Goal: Information Seeking & Learning: Learn about a topic

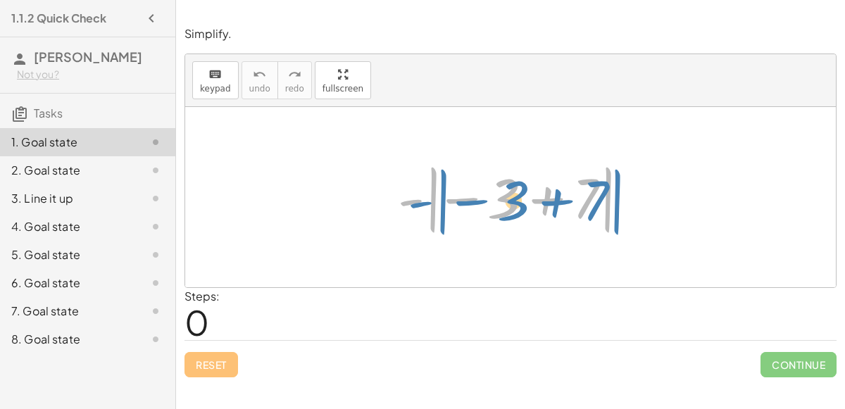
drag, startPoint x: 603, startPoint y: 201, endPoint x: 610, endPoint y: 201, distance: 7.8
click at [610, 201] on div at bounding box center [516, 197] width 251 height 78
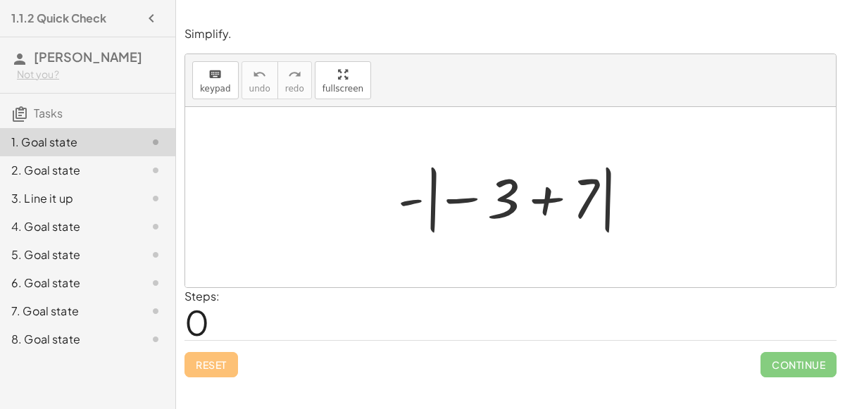
click at [537, 203] on div at bounding box center [516, 197] width 251 height 78
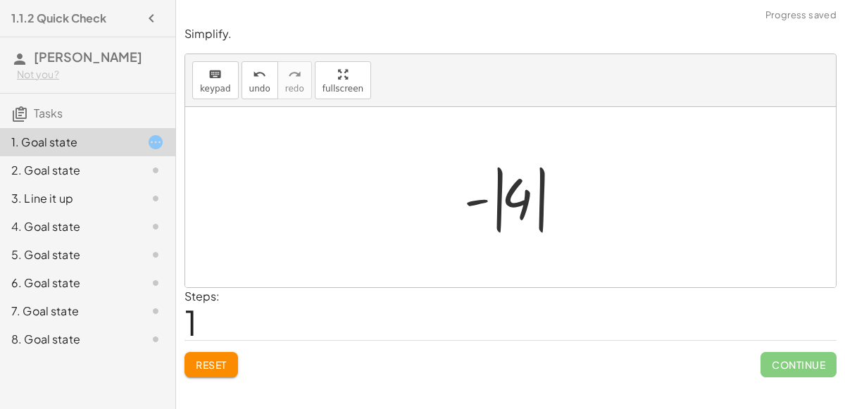
click at [506, 192] on div at bounding box center [516, 197] width 118 height 78
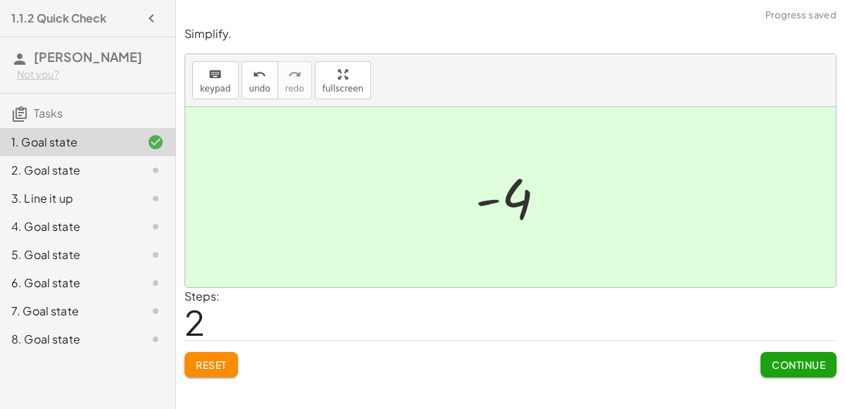
click at [800, 369] on span "Continue" at bounding box center [798, 364] width 53 height 13
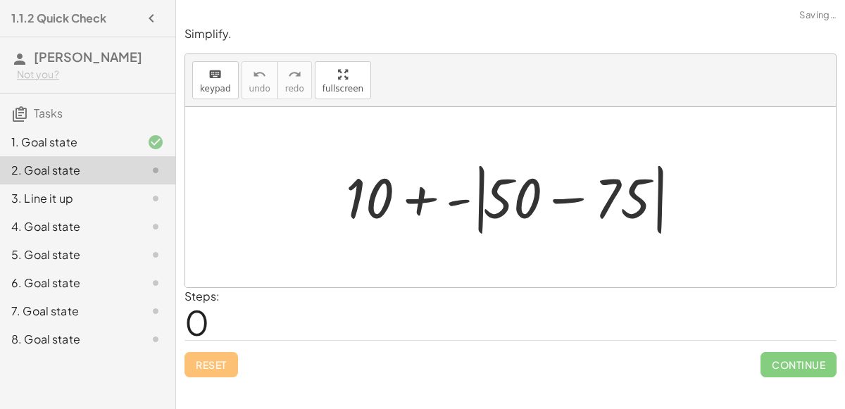
click at [546, 201] on div at bounding box center [516, 197] width 355 height 81
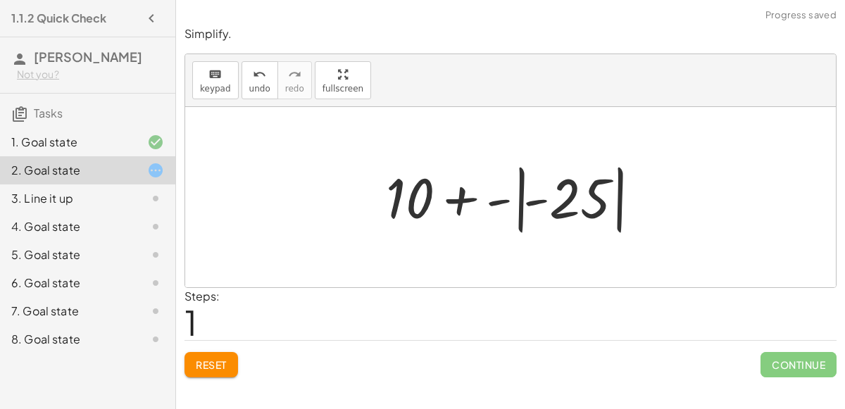
click at [510, 205] on div at bounding box center [516, 197] width 275 height 78
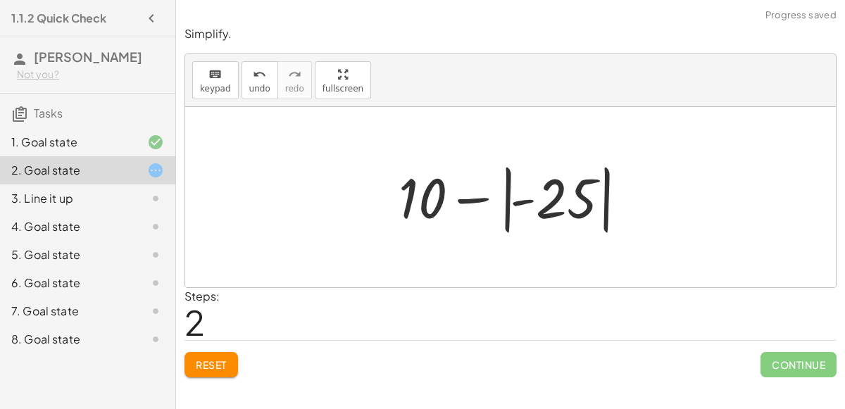
click at [499, 201] on div at bounding box center [515, 197] width 248 height 78
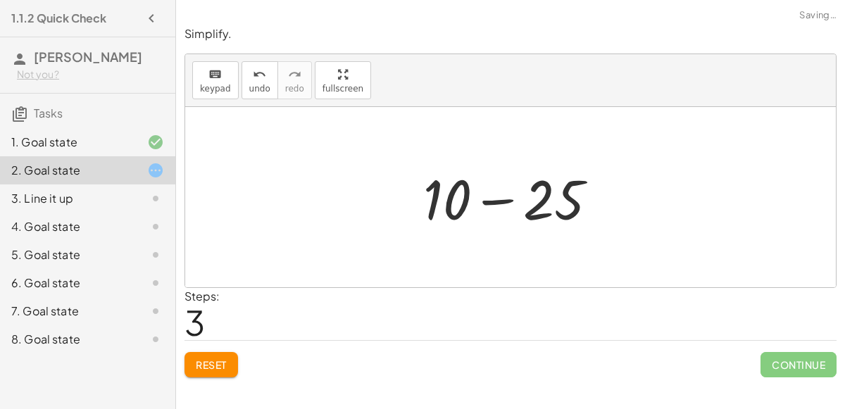
click at [499, 201] on div at bounding box center [516, 197] width 200 height 73
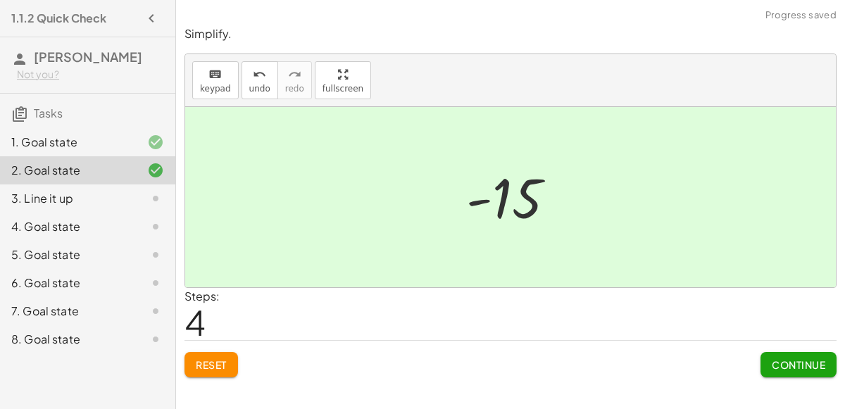
click at [770, 371] on button "Continue" at bounding box center [798, 364] width 76 height 25
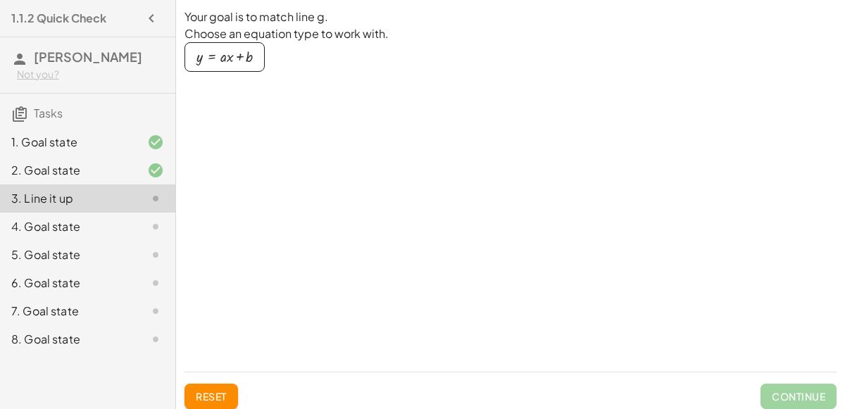
scroll to position [9, 0]
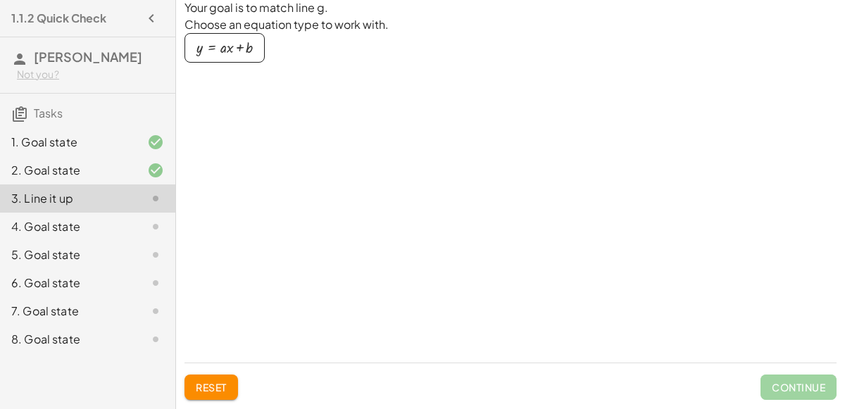
drag, startPoint x: 306, startPoint y: 129, endPoint x: 408, endPoint y: 183, distance: 115.6
click at [408, 183] on div "Your goal is to match line g. Choose an equation type to work with. y = + · a ·…" at bounding box center [328, 175] width 289 height 352
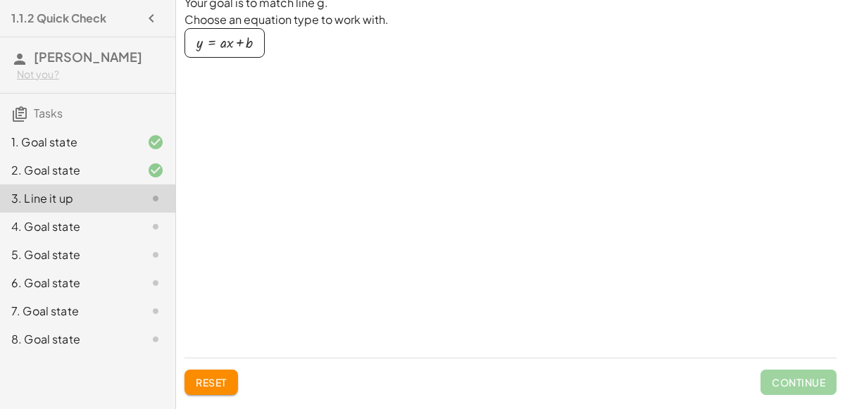
scroll to position [19, 0]
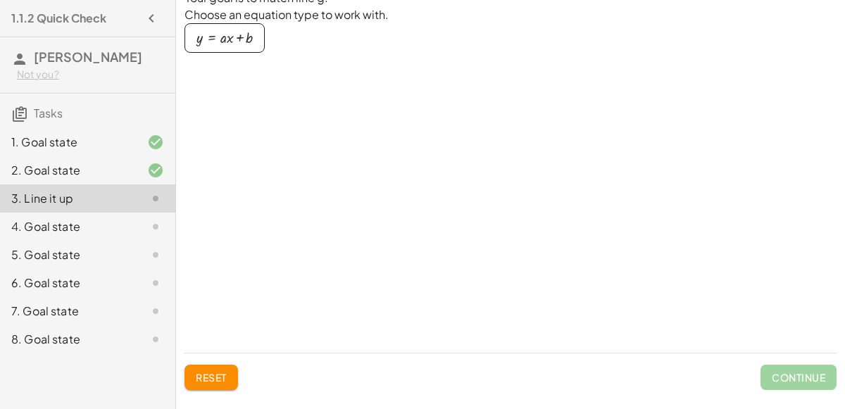
click at [232, 40] on div "button" at bounding box center [224, 37] width 56 height 15
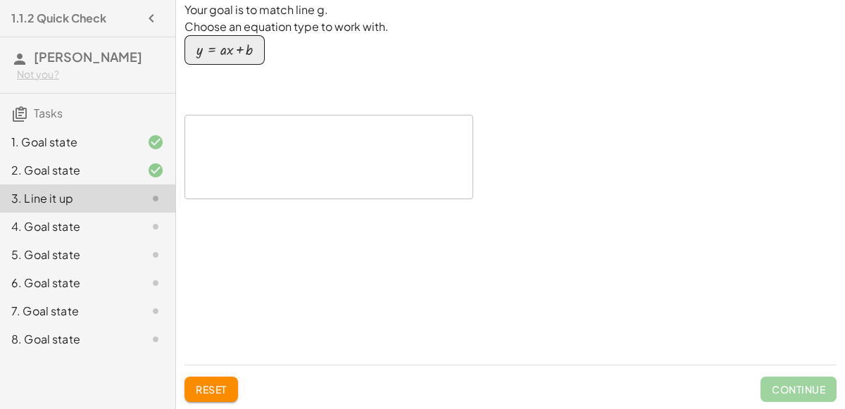
scroll to position [0, 0]
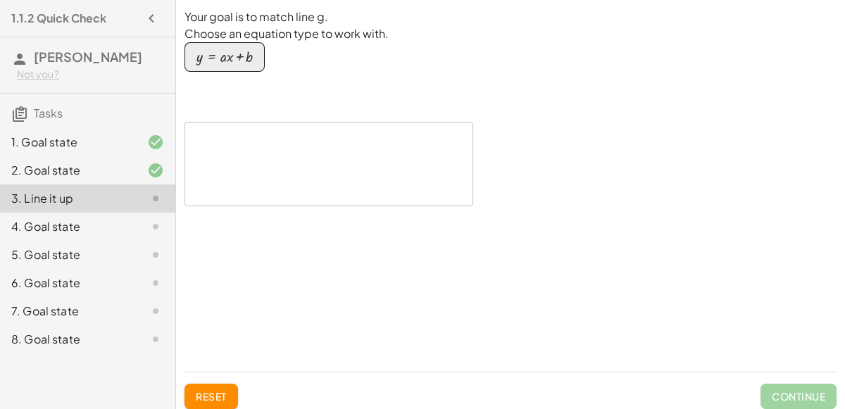
click at [151, 232] on icon at bounding box center [155, 226] width 17 height 17
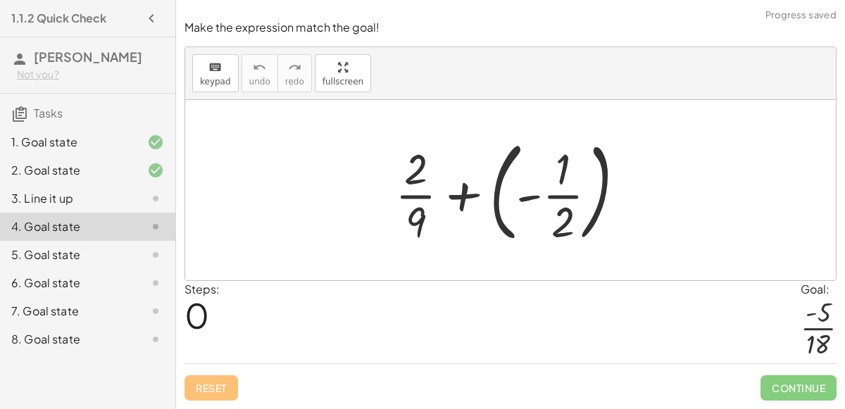
click at [530, 209] on div at bounding box center [516, 190] width 256 height 117
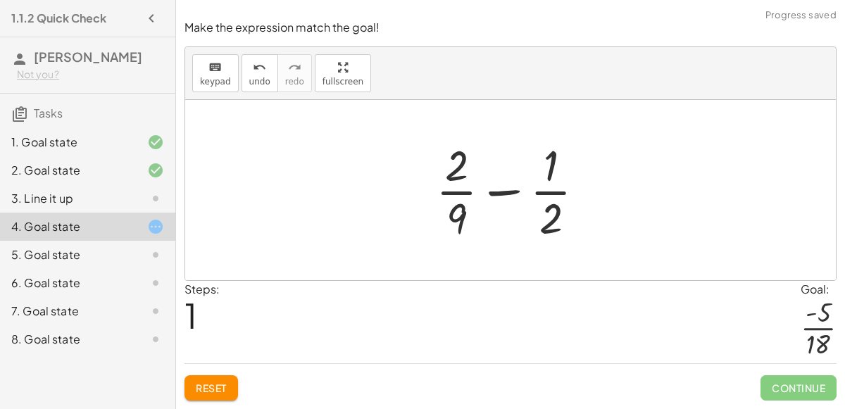
click at [522, 195] on div at bounding box center [516, 190] width 175 height 108
click at [452, 208] on div at bounding box center [516, 190] width 175 height 108
drag, startPoint x: 459, startPoint y: 170, endPoint x: 413, endPoint y: 221, distance: 68.3
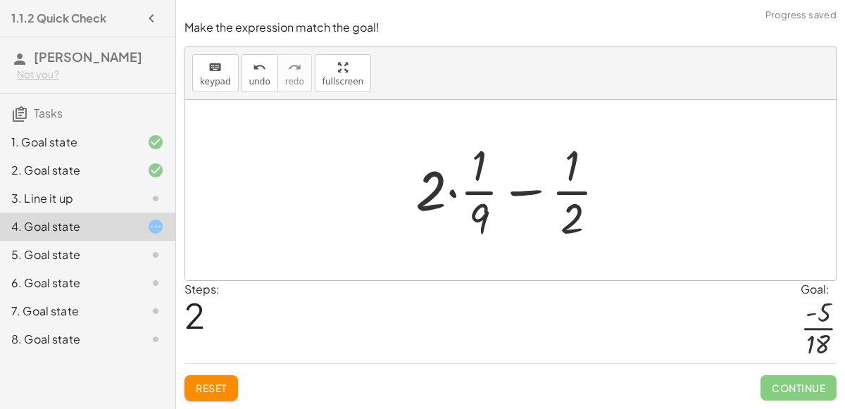
click at [465, 185] on div at bounding box center [516, 190] width 216 height 108
click at [533, 191] on div at bounding box center [516, 190] width 216 height 108
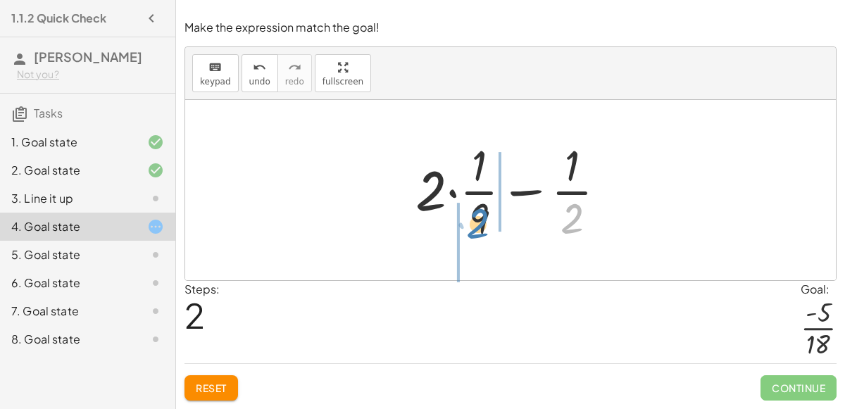
drag, startPoint x: 573, startPoint y: 225, endPoint x: 479, endPoint y: 229, distance: 93.8
click at [479, 229] on div at bounding box center [516, 190] width 216 height 108
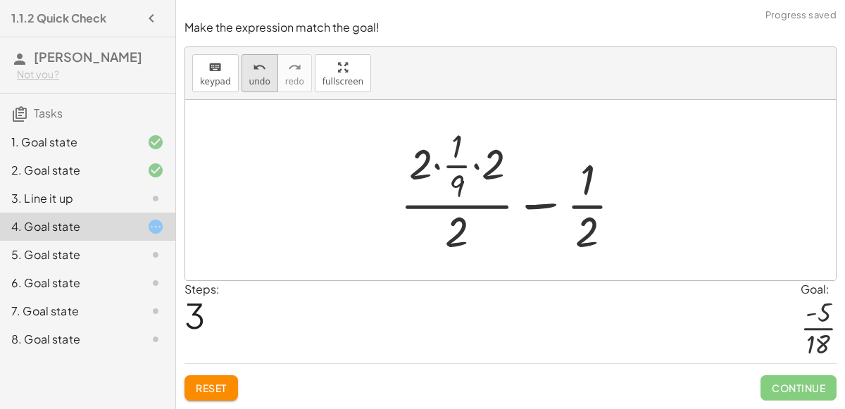
click at [253, 75] on icon "undo" at bounding box center [259, 67] width 13 height 17
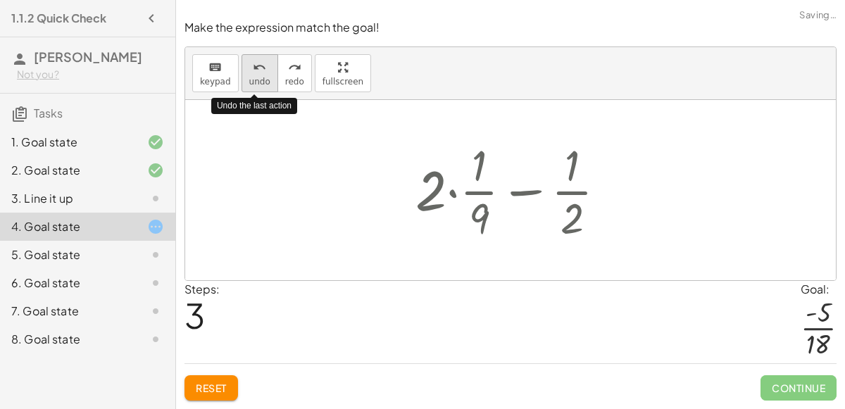
click at [253, 75] on icon "undo" at bounding box center [259, 67] width 13 height 17
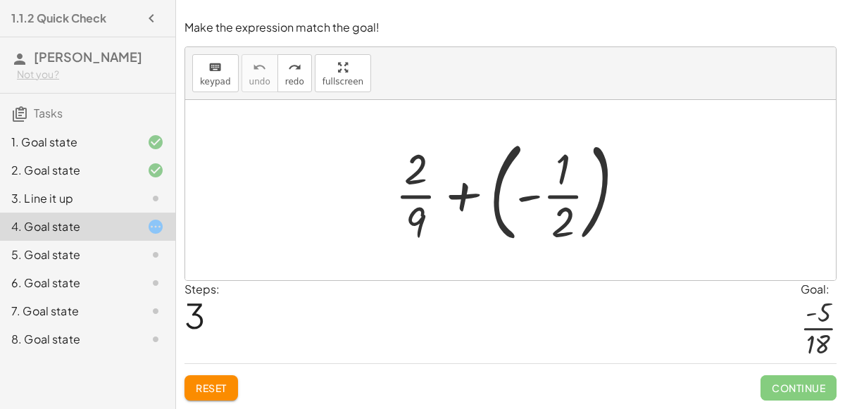
click at [472, 191] on div at bounding box center [516, 190] width 256 height 117
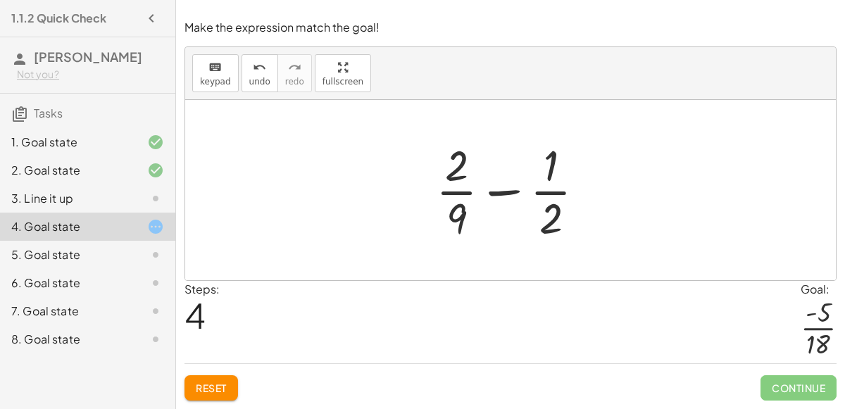
click at [508, 191] on div at bounding box center [516, 190] width 175 height 108
click at [546, 178] on div at bounding box center [516, 190] width 175 height 108
click at [204, 77] on button "keyboard keypad" at bounding box center [215, 73] width 46 height 38
click at [210, 69] on icon "keyboard" at bounding box center [214, 67] width 13 height 17
click at [212, 73] on icon "keyboard" at bounding box center [214, 67] width 13 height 17
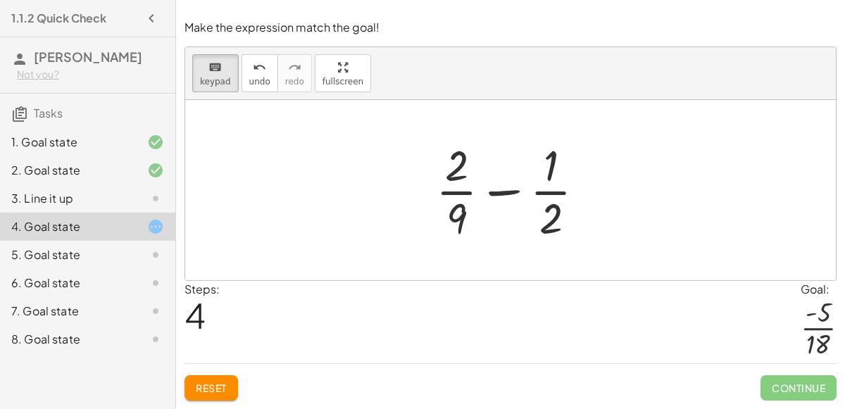
click at [312, 168] on div at bounding box center [510, 190] width 650 height 180
click at [498, 189] on div at bounding box center [516, 190] width 175 height 108
drag, startPoint x: 543, startPoint y: 163, endPoint x: 562, endPoint y: 216, distance: 56.8
drag, startPoint x: 548, startPoint y: 218, endPoint x: 460, endPoint y: 215, distance: 88.0
drag, startPoint x: 460, startPoint y: 215, endPoint x: 473, endPoint y: 246, distance: 33.1
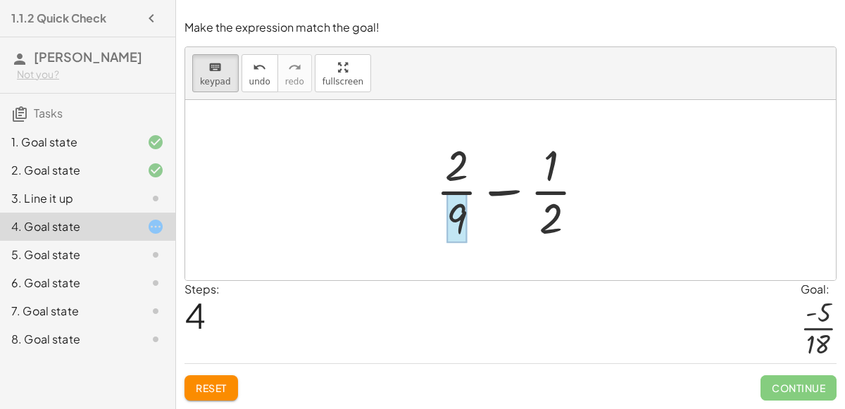
click at [458, 225] on div at bounding box center [456, 218] width 20 height 49
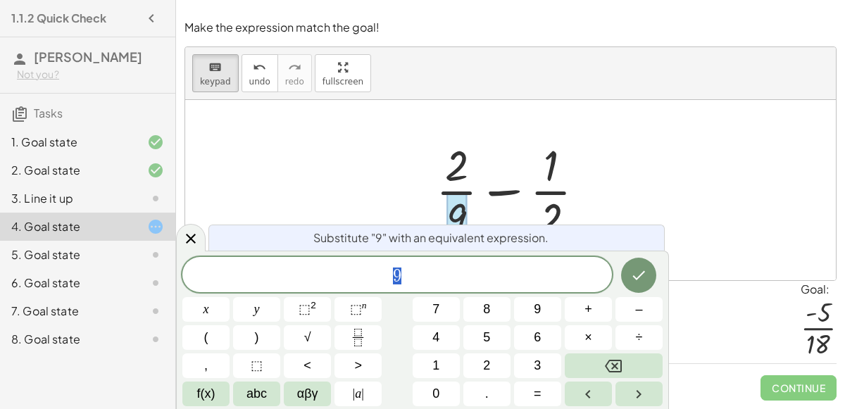
click at [448, 289] on div "9" at bounding box center [396, 274] width 429 height 35
click at [546, 215] on div at bounding box center [516, 190] width 175 height 108
click at [184, 241] on icon at bounding box center [190, 238] width 17 height 17
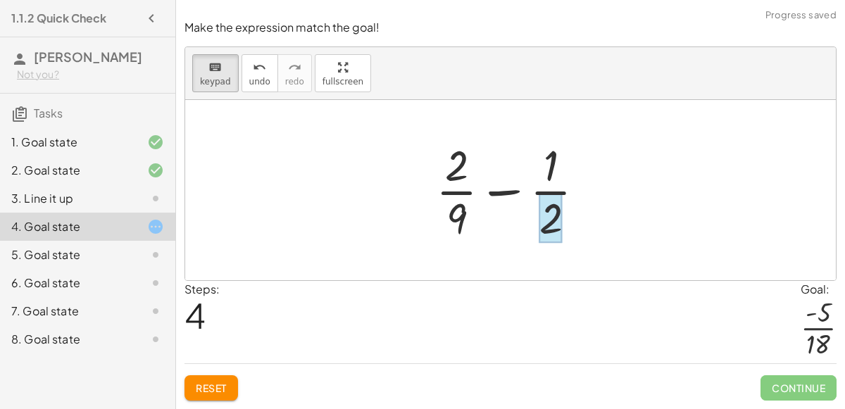
click at [548, 220] on div at bounding box center [550, 218] width 23 height 49
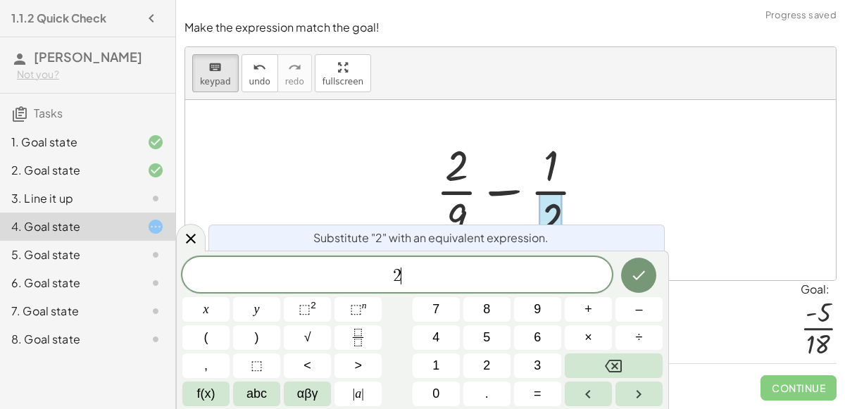
click at [501, 275] on span "2 ​" at bounding box center [396, 276] width 429 height 20
click at [609, 174] on div at bounding box center [510, 190] width 650 height 180
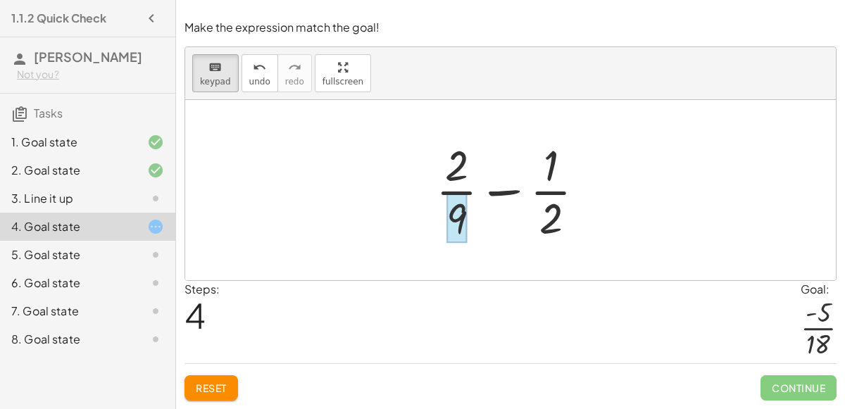
click at [448, 218] on div at bounding box center [456, 218] width 20 height 49
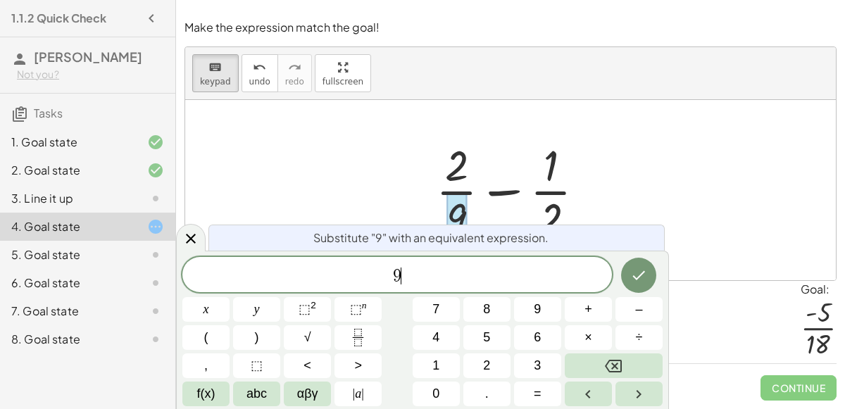
click at [451, 275] on span "9 ​" at bounding box center [396, 276] width 429 height 20
click at [379, 174] on div at bounding box center [510, 190] width 650 height 180
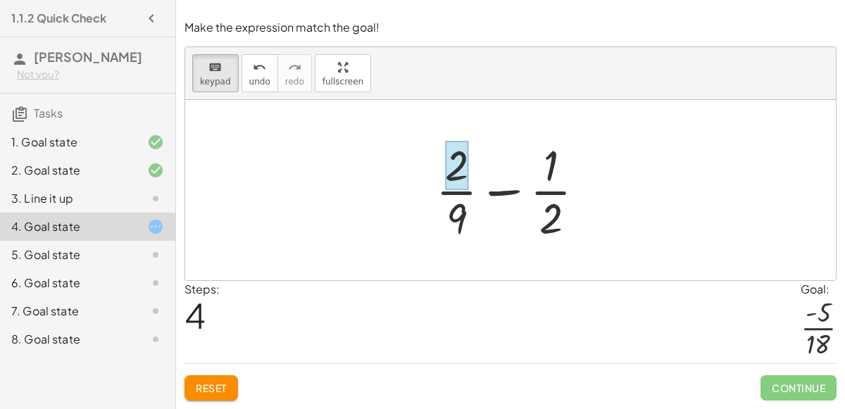
drag, startPoint x: 450, startPoint y: 222, endPoint x: 457, endPoint y: 163, distance: 60.2
drag, startPoint x: 495, startPoint y: 190, endPoint x: 504, endPoint y: 213, distance: 25.0
click at [504, 213] on div at bounding box center [516, 190] width 175 height 108
drag, startPoint x: 543, startPoint y: 218, endPoint x: 485, endPoint y: 227, distance: 58.3
drag, startPoint x: 448, startPoint y: 217, endPoint x: 391, endPoint y: 263, distance: 73.6
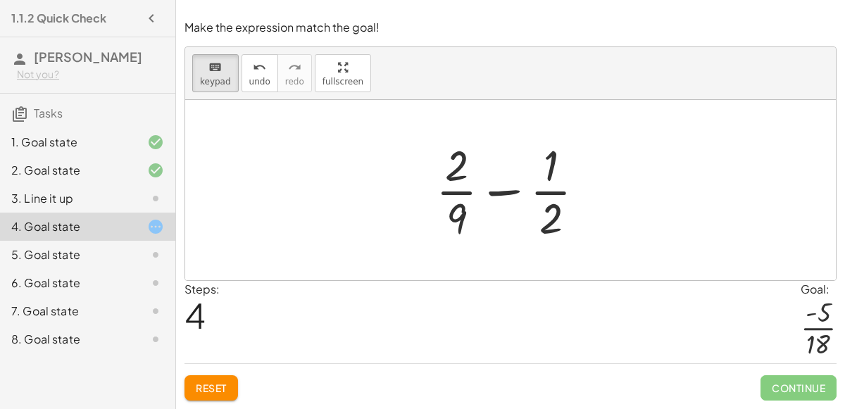
click at [422, 331] on div "Steps: 4 Goal: · - 5 · 18" at bounding box center [510, 322] width 652 height 82
drag, startPoint x: 455, startPoint y: 217, endPoint x: 534, endPoint y: 240, distance: 82.2
click at [539, 222] on div at bounding box center [550, 218] width 23 height 49
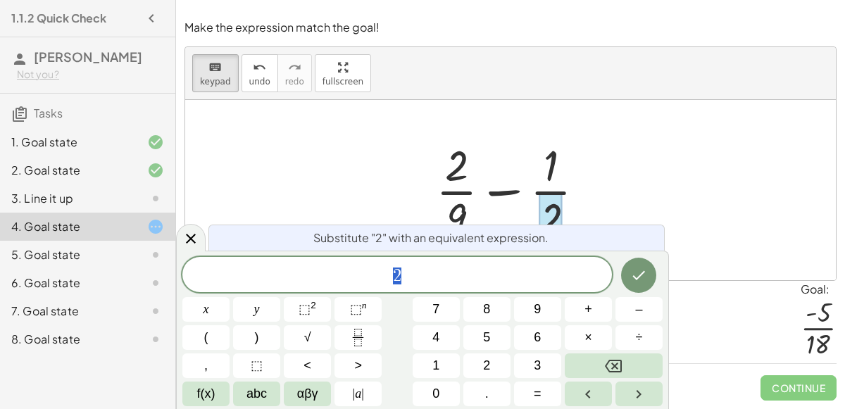
click at [438, 278] on span "2" at bounding box center [396, 276] width 429 height 20
click at [194, 239] on icon at bounding box center [190, 238] width 17 height 17
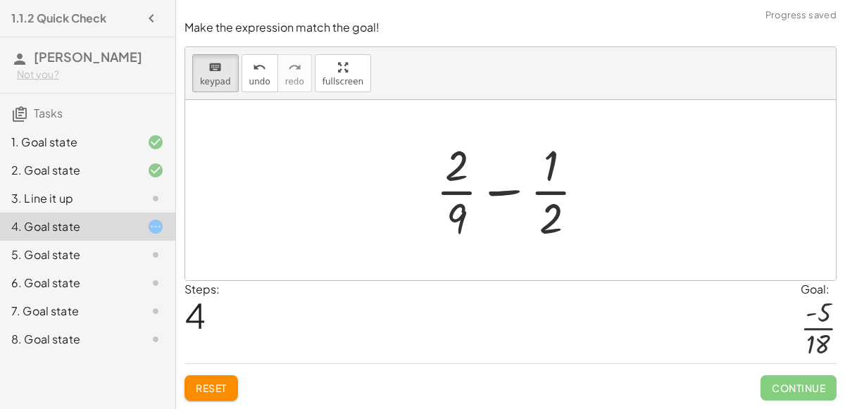
click at [227, 382] on span "Reset" at bounding box center [211, 388] width 31 height 13
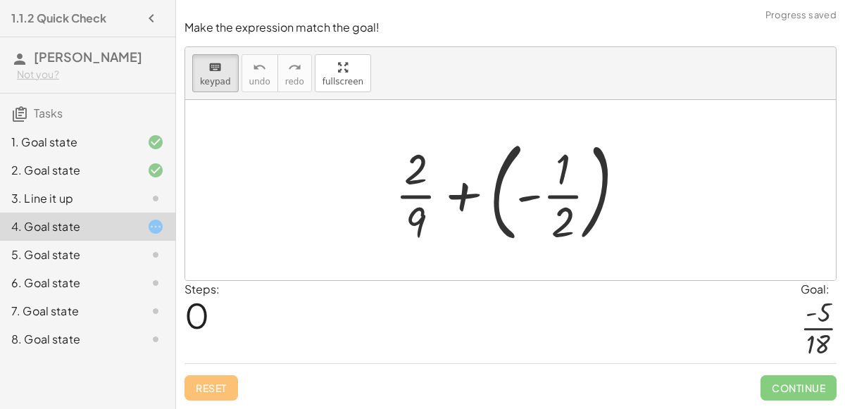
click at [493, 208] on div at bounding box center [516, 190] width 256 height 117
click at [504, 215] on div at bounding box center [516, 190] width 256 height 117
click at [496, 215] on div at bounding box center [516, 190] width 256 height 117
click at [531, 194] on div at bounding box center [516, 190] width 256 height 117
click at [438, 193] on div at bounding box center [516, 190] width 256 height 117
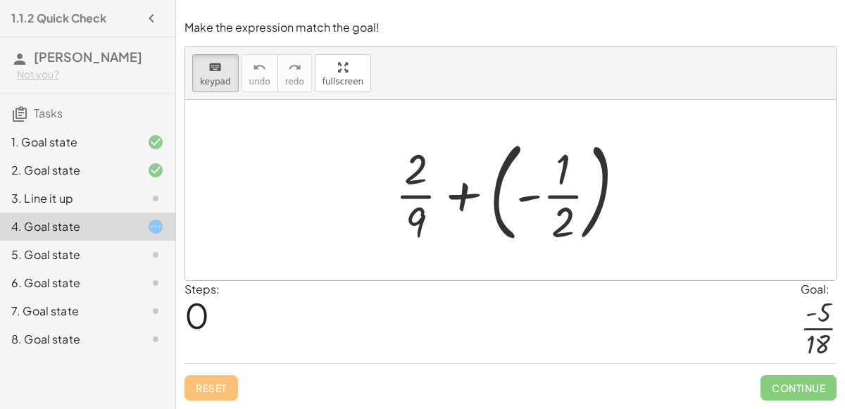
click at [462, 191] on div at bounding box center [516, 190] width 256 height 117
drag, startPoint x: 415, startPoint y: 224, endPoint x: 555, endPoint y: 237, distance: 140.7
click at [555, 237] on div at bounding box center [562, 221] width 23 height 49
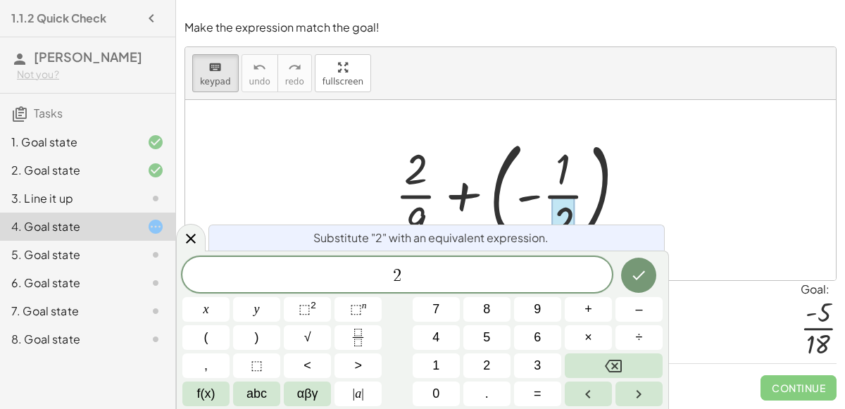
click at [497, 189] on div at bounding box center [516, 190] width 256 height 117
click at [195, 236] on icon at bounding box center [190, 238] width 17 height 17
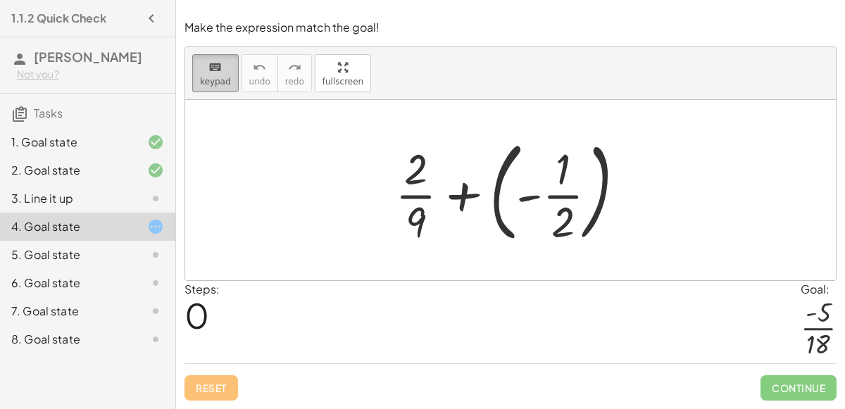
click at [204, 58] on button "keyboard keypad" at bounding box center [215, 73] width 46 height 38
click at [498, 222] on div at bounding box center [516, 190] width 256 height 117
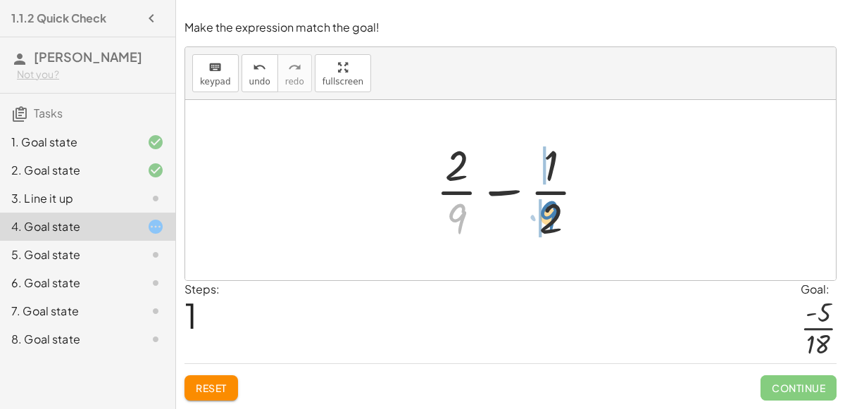
drag, startPoint x: 455, startPoint y: 218, endPoint x: 546, endPoint y: 216, distance: 91.5
click at [546, 216] on div at bounding box center [516, 190] width 175 height 108
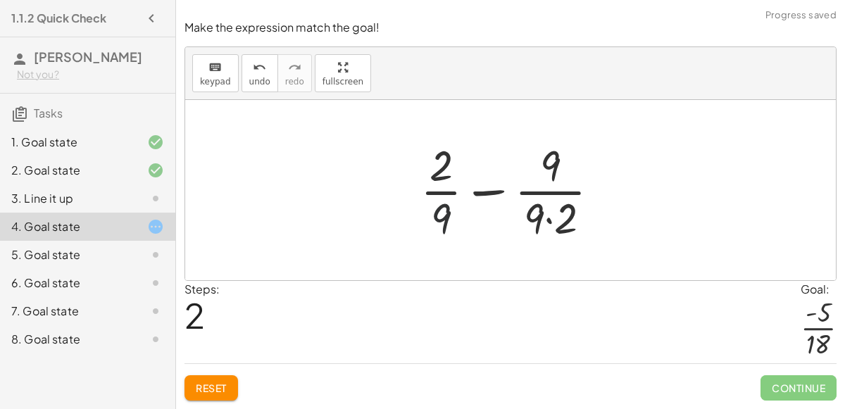
click at [439, 210] on div at bounding box center [515, 190] width 205 height 108
drag, startPoint x: 536, startPoint y: 218, endPoint x: 434, endPoint y: 168, distance: 113.3
click at [434, 168] on div at bounding box center [515, 190] width 205 height 108
click at [555, 227] on div at bounding box center [515, 190] width 205 height 108
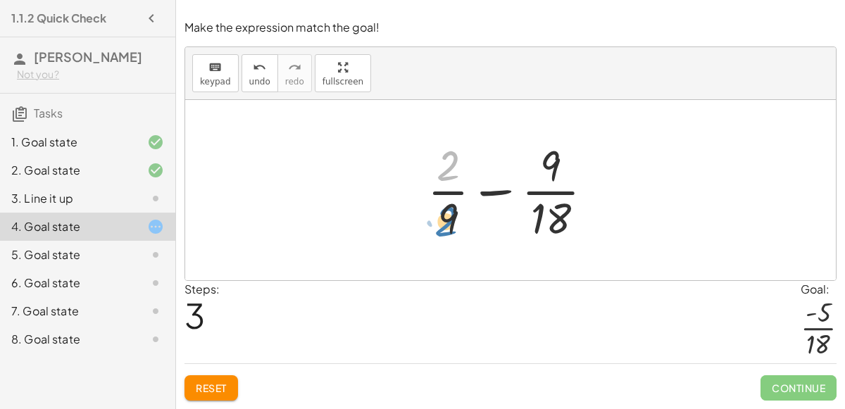
drag, startPoint x: 448, startPoint y: 153, endPoint x: 446, endPoint y: 210, distance: 56.4
click at [446, 210] on div at bounding box center [515, 190] width 191 height 108
click at [227, 381] on button "Reset" at bounding box center [210, 387] width 53 height 25
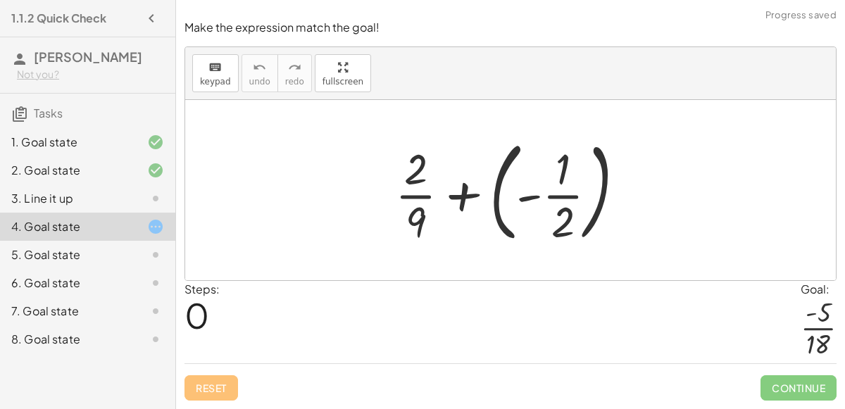
click at [489, 180] on div at bounding box center [516, 190] width 256 height 117
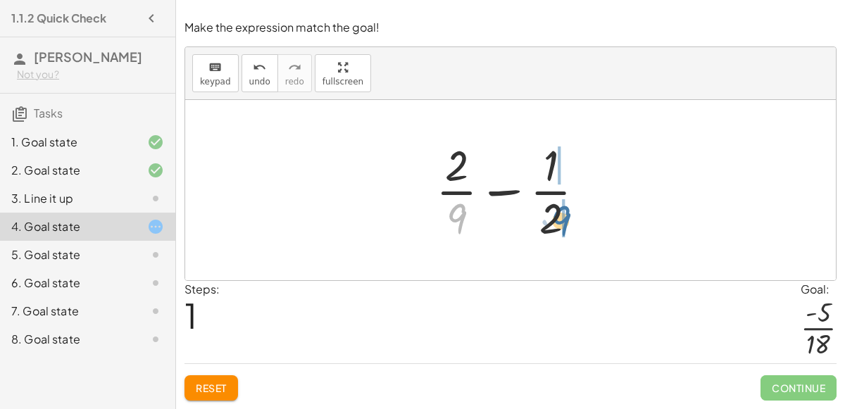
drag, startPoint x: 455, startPoint y: 220, endPoint x: 558, endPoint y: 222, distance: 102.8
click at [558, 222] on div at bounding box center [516, 190] width 175 height 108
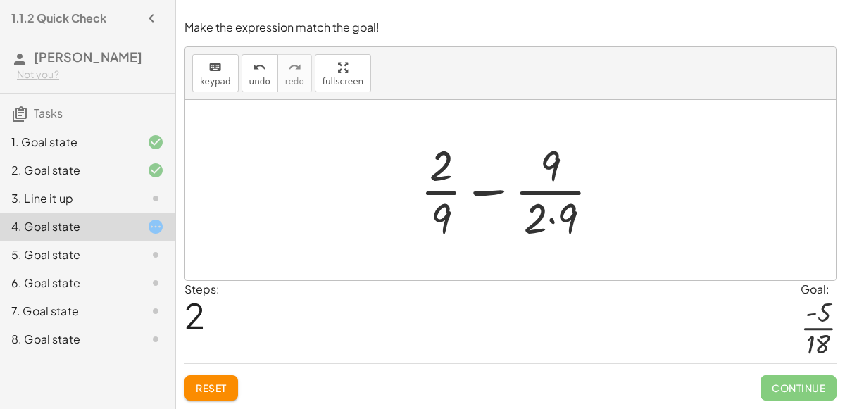
click at [537, 219] on div at bounding box center [515, 190] width 205 height 108
click at [553, 217] on div at bounding box center [515, 190] width 205 height 108
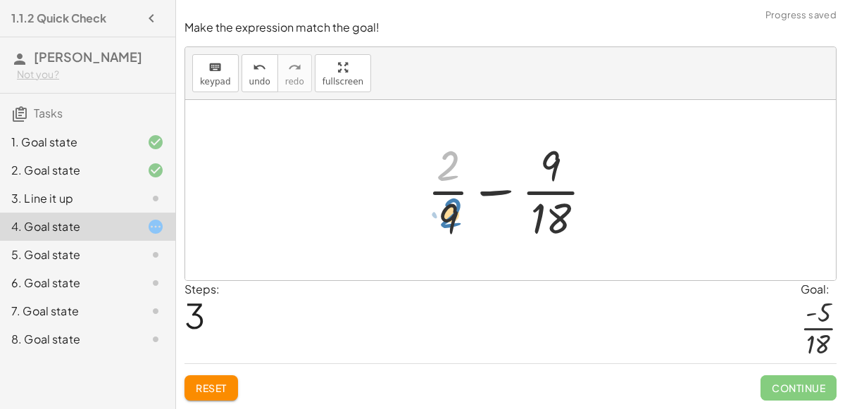
drag, startPoint x: 448, startPoint y: 162, endPoint x: 451, endPoint y: 209, distance: 47.2
click at [451, 209] on div at bounding box center [515, 190] width 191 height 108
drag, startPoint x: 447, startPoint y: 219, endPoint x: 446, endPoint y: 163, distance: 55.6
click at [446, 163] on div at bounding box center [515, 190] width 191 height 108
drag, startPoint x: 445, startPoint y: 169, endPoint x: 553, endPoint y: 167, distance: 108.4
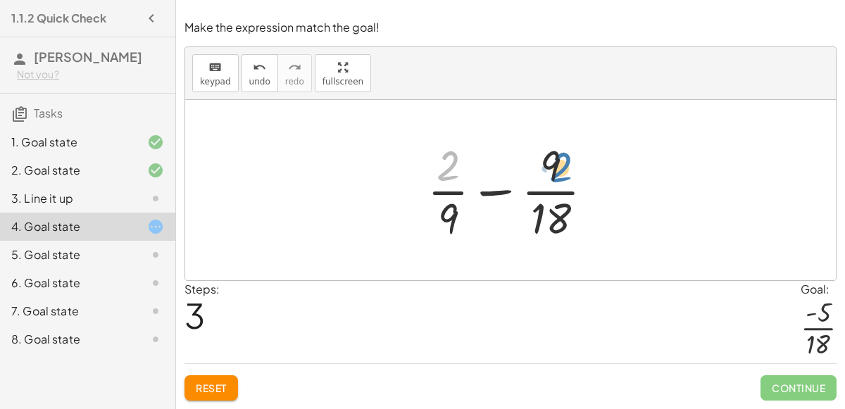
click at [553, 167] on div at bounding box center [515, 190] width 191 height 108
click at [230, 377] on button "Reset" at bounding box center [210, 387] width 53 height 25
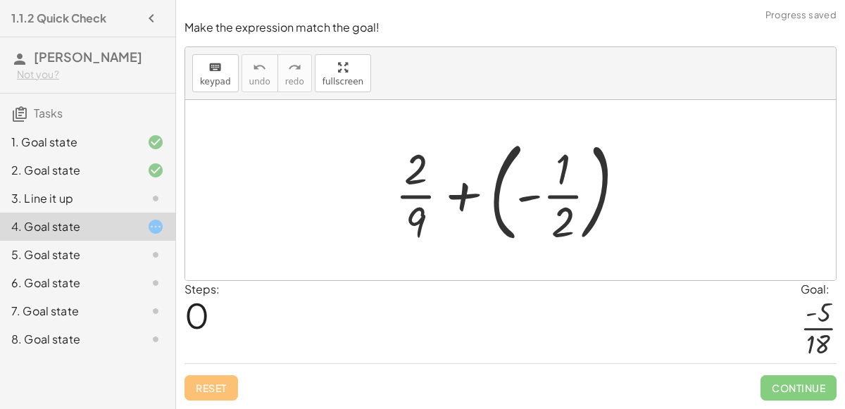
click at [512, 221] on div at bounding box center [516, 190] width 256 height 117
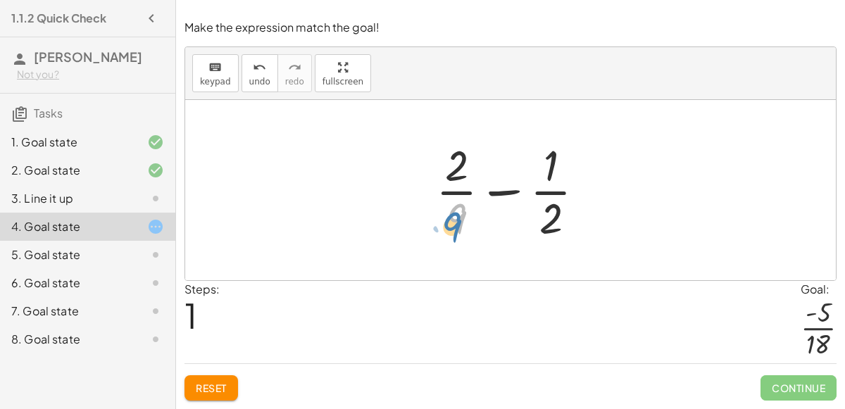
drag, startPoint x: 457, startPoint y: 214, endPoint x: 452, endPoint y: 222, distance: 9.8
click at [452, 222] on div at bounding box center [516, 190] width 175 height 108
drag, startPoint x: 549, startPoint y: 216, endPoint x: 455, endPoint y: 220, distance: 94.4
click at [455, 220] on div at bounding box center [516, 190] width 175 height 108
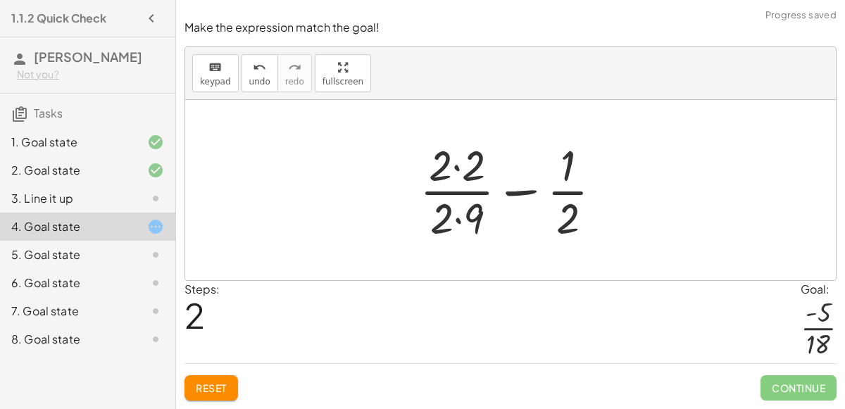
click at [462, 210] on div at bounding box center [517, 190] width 208 height 108
drag, startPoint x: 472, startPoint y: 168, endPoint x: 560, endPoint y: 221, distance: 103.2
click at [560, 221] on div at bounding box center [517, 190] width 208 height 108
drag, startPoint x: 562, startPoint y: 220, endPoint x: 569, endPoint y: 164, distance: 56.1
click at [569, 164] on div at bounding box center [517, 190] width 208 height 108
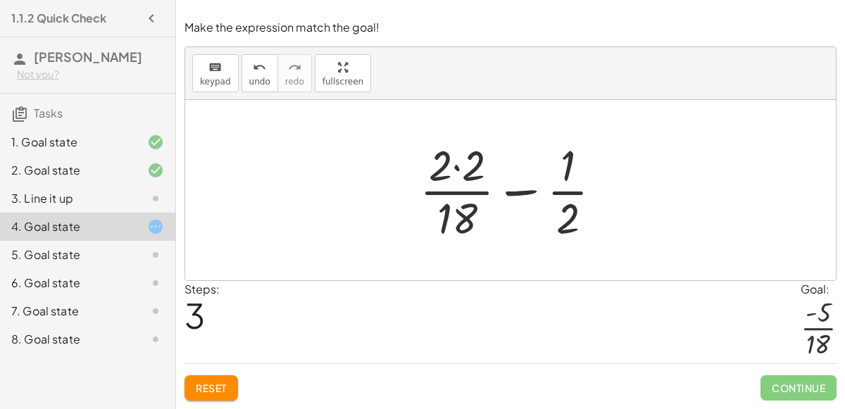
click at [462, 162] on div at bounding box center [517, 190] width 208 height 108
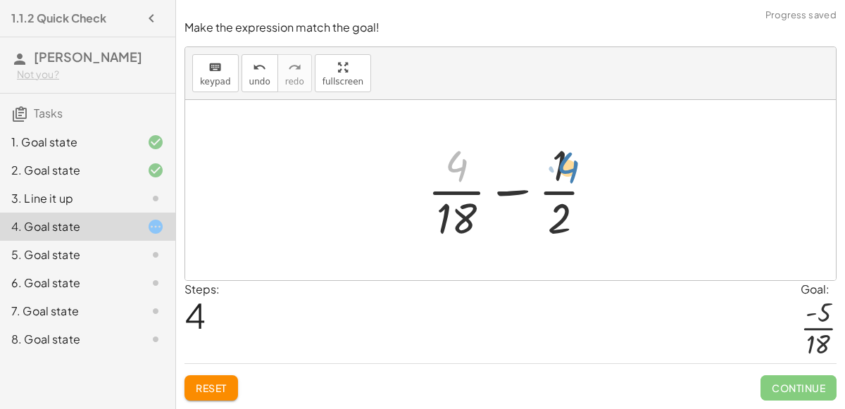
drag, startPoint x: 449, startPoint y: 165, endPoint x: 558, endPoint y: 164, distance: 108.4
click at [558, 164] on div at bounding box center [515, 190] width 191 height 108
drag, startPoint x: 455, startPoint y: 163, endPoint x: 557, endPoint y: 216, distance: 114.3
click at [557, 216] on div at bounding box center [515, 190] width 191 height 108
click at [225, 386] on span "Reset" at bounding box center [211, 388] width 31 height 13
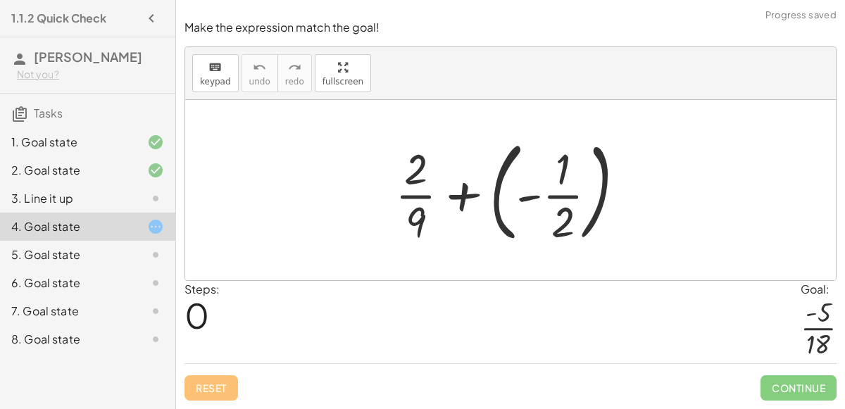
click at [485, 207] on div at bounding box center [516, 190] width 256 height 117
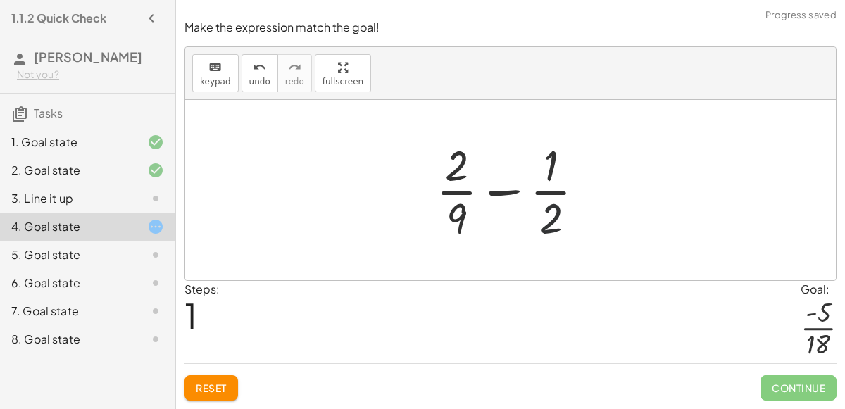
click at [546, 221] on div at bounding box center [516, 190] width 175 height 108
drag, startPoint x: 457, startPoint y: 216, endPoint x: 446, endPoint y: 157, distance: 60.2
click at [446, 157] on div at bounding box center [516, 190] width 175 height 108
drag, startPoint x: 453, startPoint y: 215, endPoint x: 534, endPoint y: 228, distance: 82.6
click at [534, 228] on div at bounding box center [516, 190] width 175 height 108
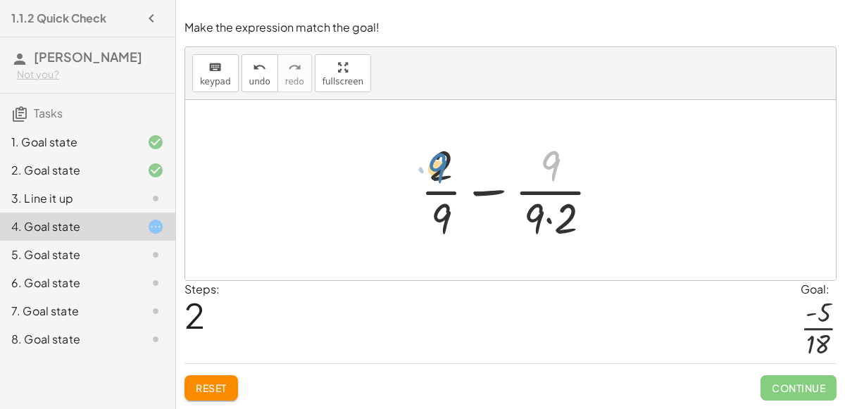
drag, startPoint x: 548, startPoint y: 157, endPoint x: 427, endPoint y: 158, distance: 121.8
click at [427, 158] on div at bounding box center [515, 190] width 205 height 108
drag, startPoint x: 437, startPoint y: 162, endPoint x: 558, endPoint y: 160, distance: 120.4
click at [558, 160] on div at bounding box center [515, 190] width 205 height 108
drag, startPoint x: 534, startPoint y: 218, endPoint x: 441, endPoint y: 164, distance: 107.6
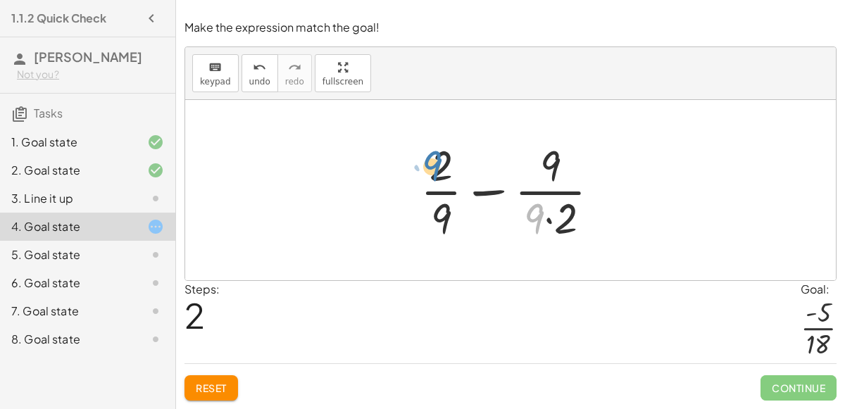
click at [441, 164] on div at bounding box center [515, 190] width 205 height 108
drag, startPoint x: 543, startPoint y: 160, endPoint x: 534, endPoint y: 207, distance: 47.5
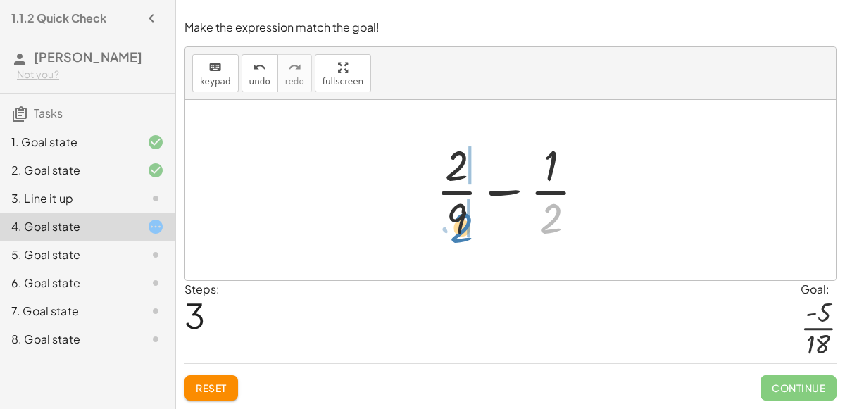
drag, startPoint x: 549, startPoint y: 224, endPoint x: 460, endPoint y: 233, distance: 89.2
click at [460, 233] on div at bounding box center [516, 190] width 175 height 108
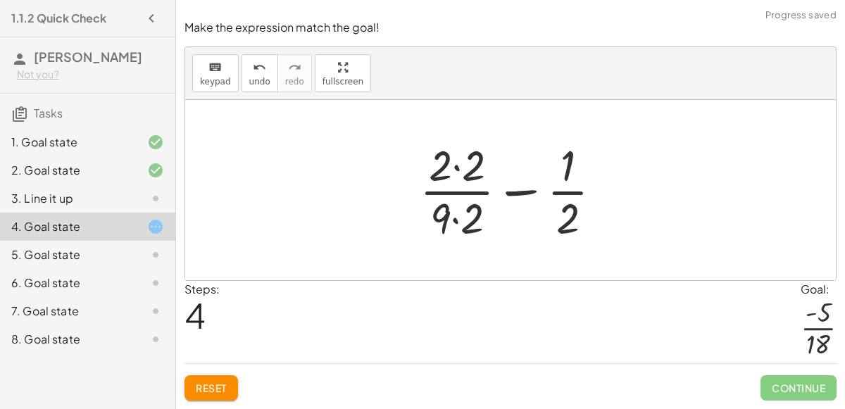
click at [451, 222] on div at bounding box center [517, 190] width 208 height 108
click at [574, 223] on div at bounding box center [517, 190] width 208 height 108
click at [455, 165] on div at bounding box center [517, 190] width 208 height 108
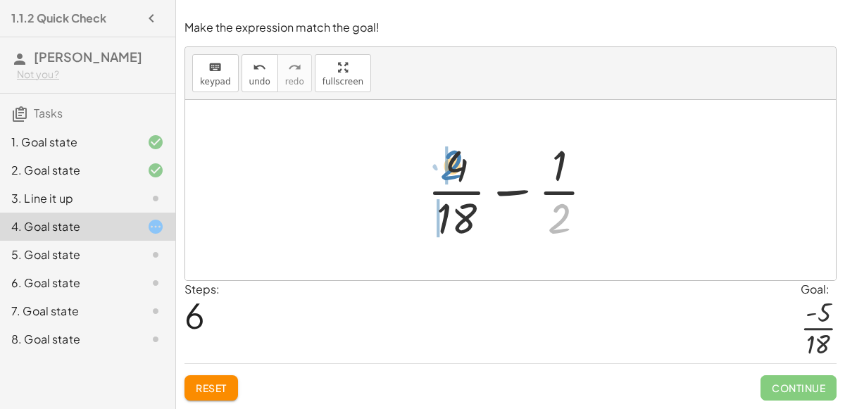
drag, startPoint x: 550, startPoint y: 229, endPoint x: 455, endPoint y: 168, distance: 112.5
click at [455, 168] on div at bounding box center [515, 190] width 191 height 108
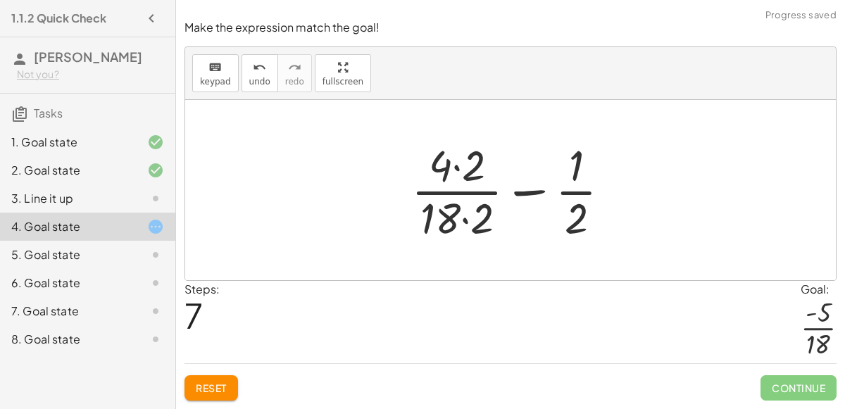
click at [456, 170] on div at bounding box center [516, 190] width 225 height 108
drag, startPoint x: 479, startPoint y: 217, endPoint x: 446, endPoint y: 157, distance: 68.0
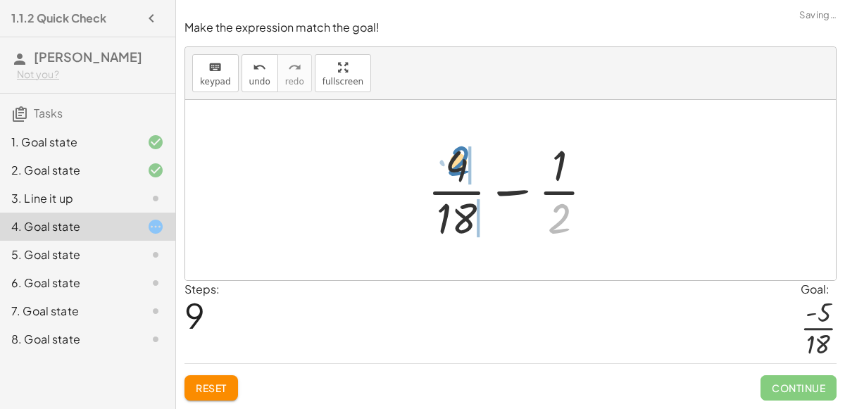
drag, startPoint x: 548, startPoint y: 223, endPoint x: 446, endPoint y: 164, distance: 117.4
click at [446, 164] on div at bounding box center [515, 190] width 191 height 108
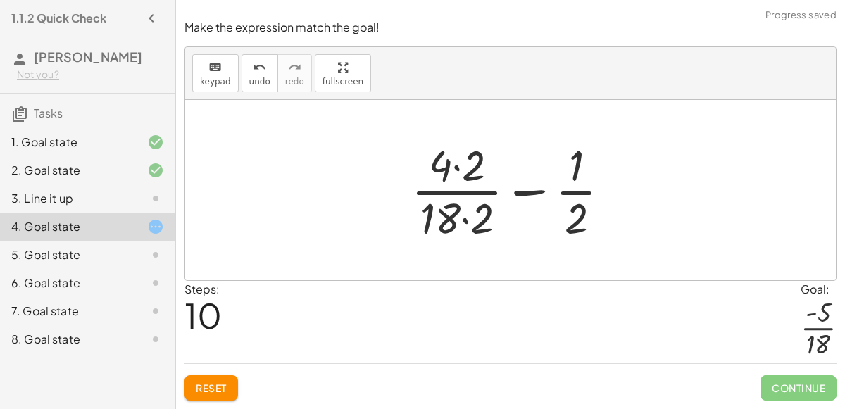
click at [459, 162] on div at bounding box center [516, 190] width 225 height 108
drag, startPoint x: 577, startPoint y: 220, endPoint x: 482, endPoint y: 171, distance: 106.1
click at [482, 171] on div at bounding box center [516, 190] width 225 height 108
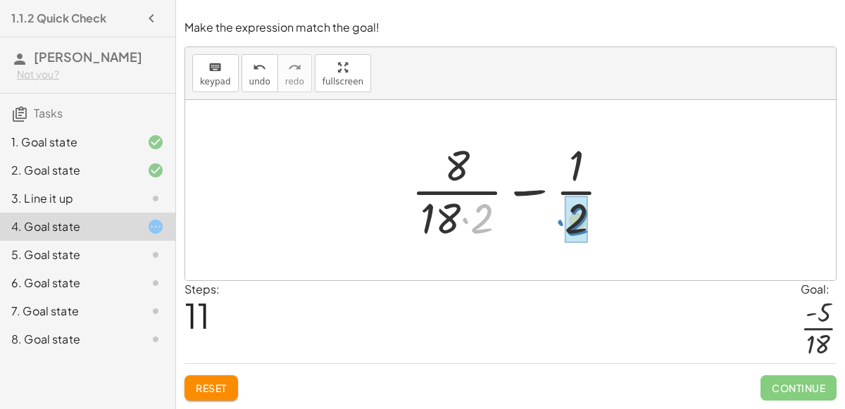
drag, startPoint x: 479, startPoint y: 218, endPoint x: 577, endPoint y: 220, distance: 98.6
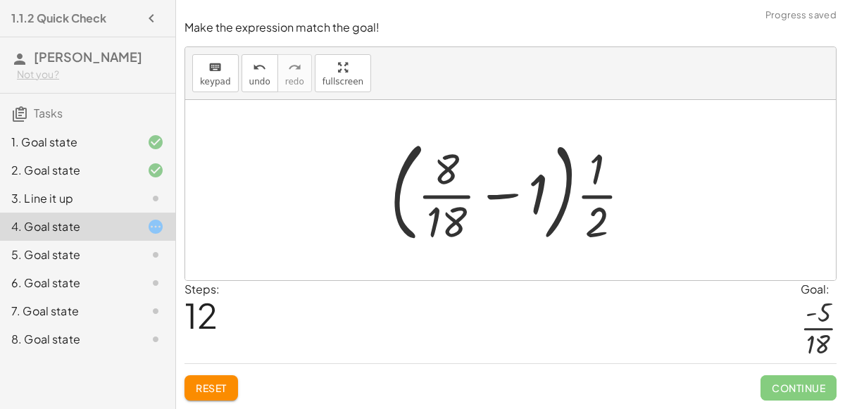
click at [495, 194] on div at bounding box center [516, 190] width 266 height 117
click at [600, 182] on div at bounding box center [516, 190] width 266 height 117
drag, startPoint x: 534, startPoint y: 187, endPoint x: 577, endPoint y: 197, distance: 44.7
click at [577, 197] on div at bounding box center [516, 190] width 266 height 117
click at [206, 388] on span "Reset" at bounding box center [211, 388] width 31 height 13
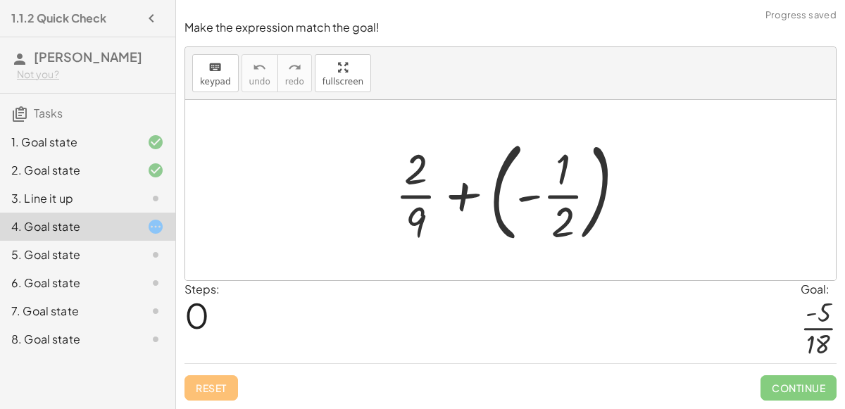
click at [489, 227] on div at bounding box center [516, 190] width 256 height 117
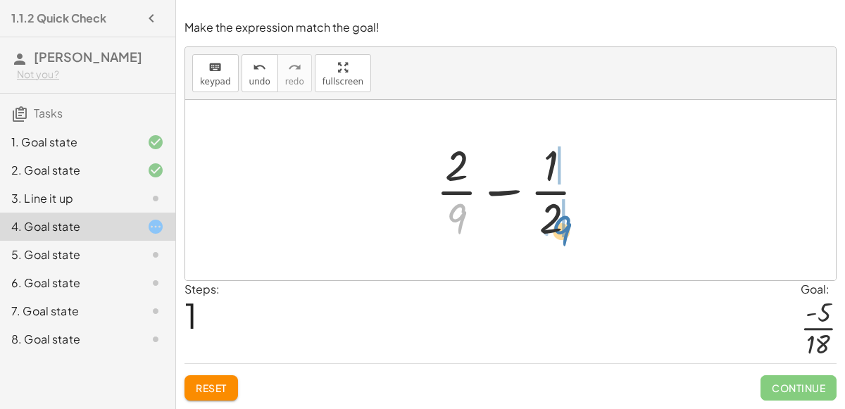
drag, startPoint x: 459, startPoint y: 213, endPoint x: 563, endPoint y: 223, distance: 104.7
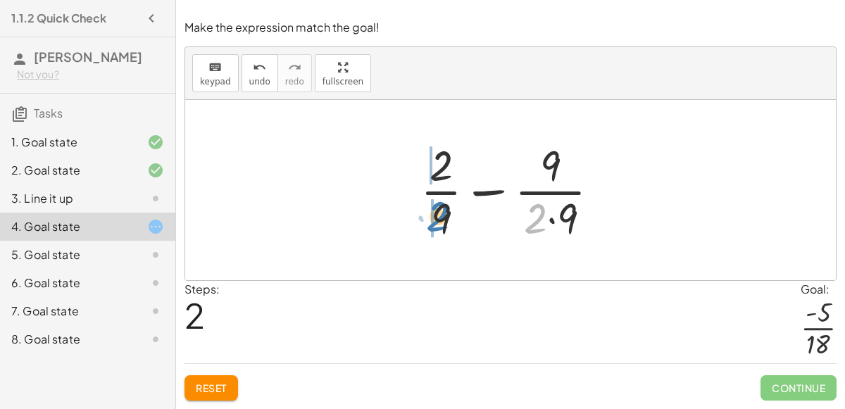
drag, startPoint x: 532, startPoint y: 216, endPoint x: 437, endPoint y: 215, distance: 95.0
click at [437, 215] on div at bounding box center [515, 190] width 205 height 108
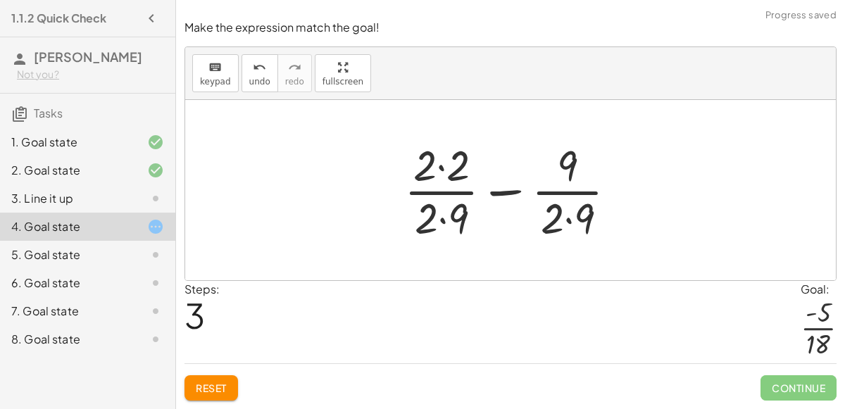
click at [434, 172] on div at bounding box center [516, 190] width 238 height 108
click at [439, 162] on div at bounding box center [516, 190] width 238 height 108
click at [455, 209] on div at bounding box center [516, 190] width 236 height 108
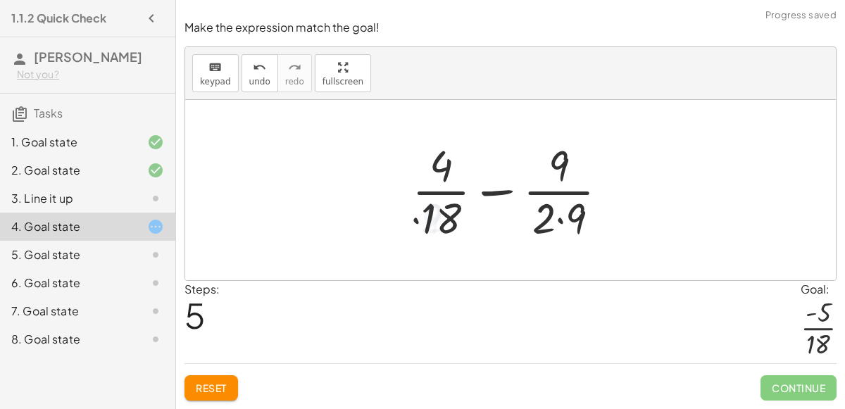
click at [555, 225] on div at bounding box center [516, 190] width 222 height 108
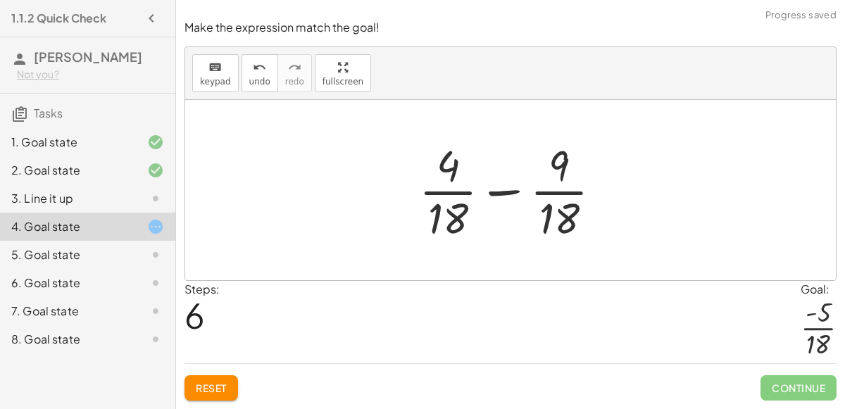
click at [504, 192] on div at bounding box center [516, 190] width 208 height 108
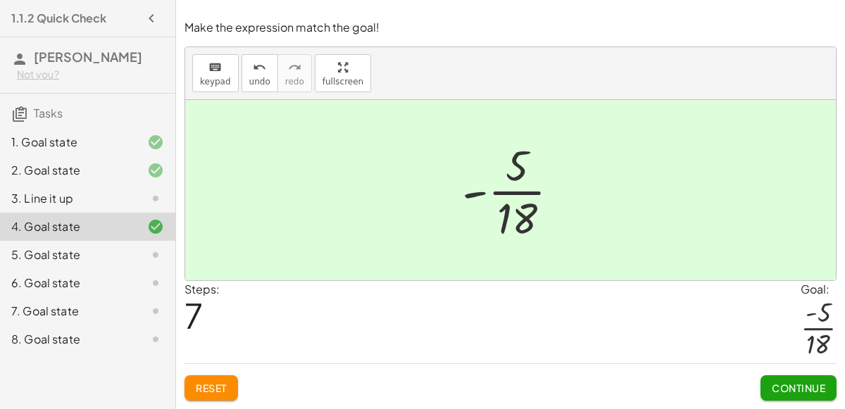
click at [202, 379] on button "Reset" at bounding box center [210, 387] width 53 height 25
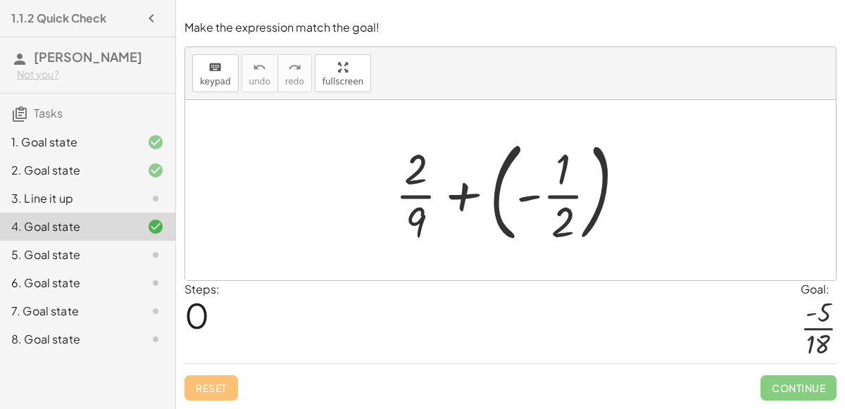
click at [501, 227] on div at bounding box center [516, 190] width 256 height 117
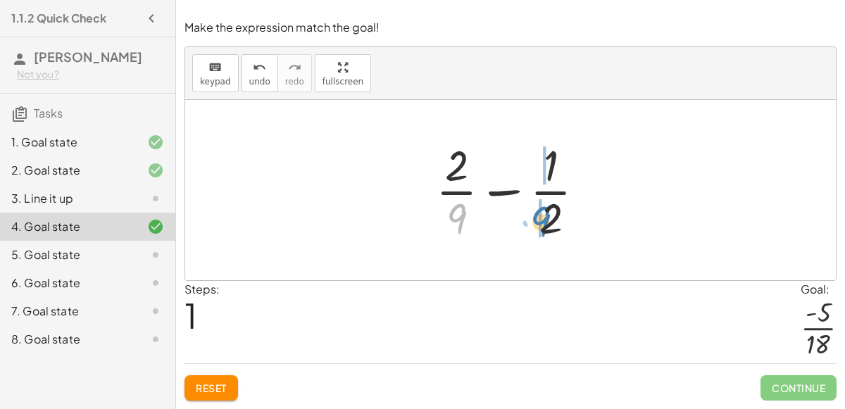
drag, startPoint x: 455, startPoint y: 217, endPoint x: 540, endPoint y: 218, distance: 84.5
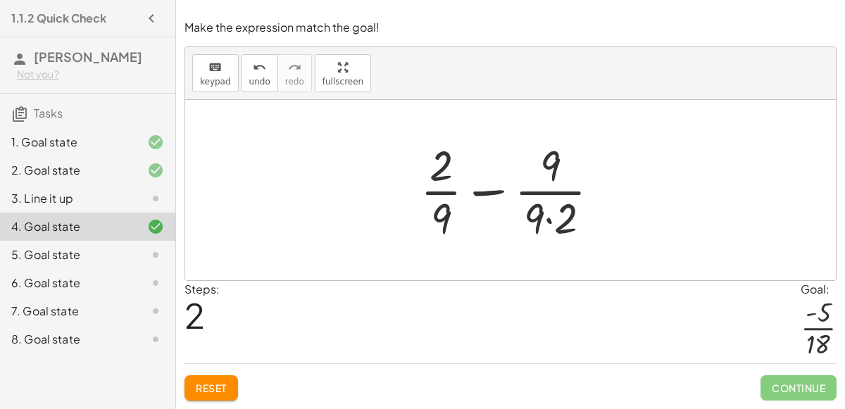
click at [227, 382] on span "Reset" at bounding box center [211, 388] width 31 height 13
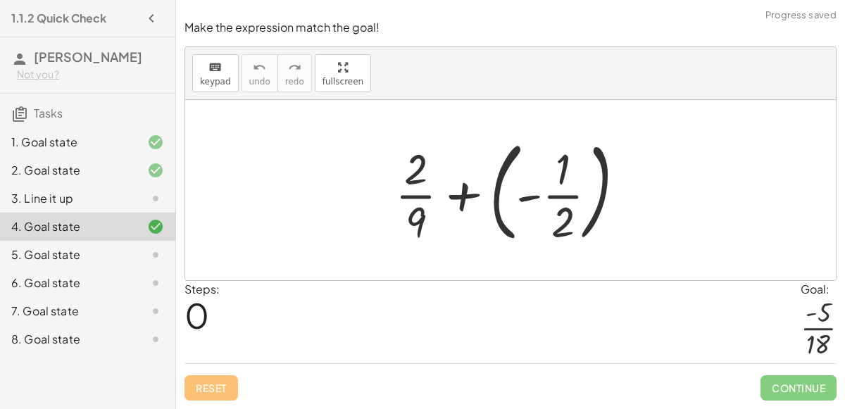
click at [491, 187] on div at bounding box center [516, 190] width 256 height 117
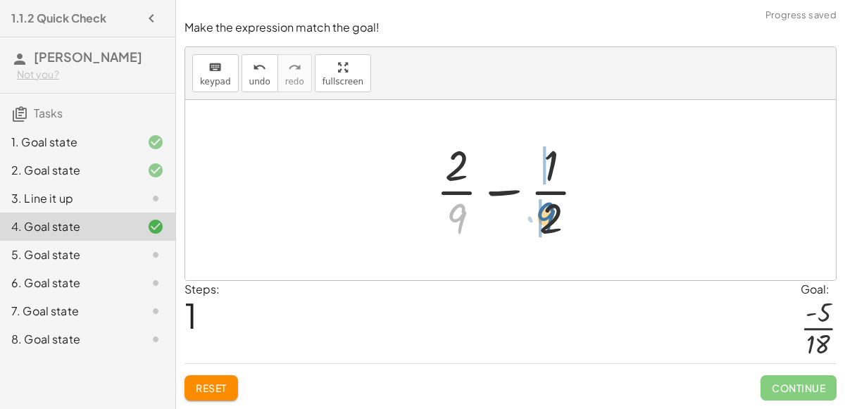
drag, startPoint x: 460, startPoint y: 219, endPoint x: 552, endPoint y: 218, distance: 91.5
click at [552, 218] on div at bounding box center [516, 190] width 175 height 108
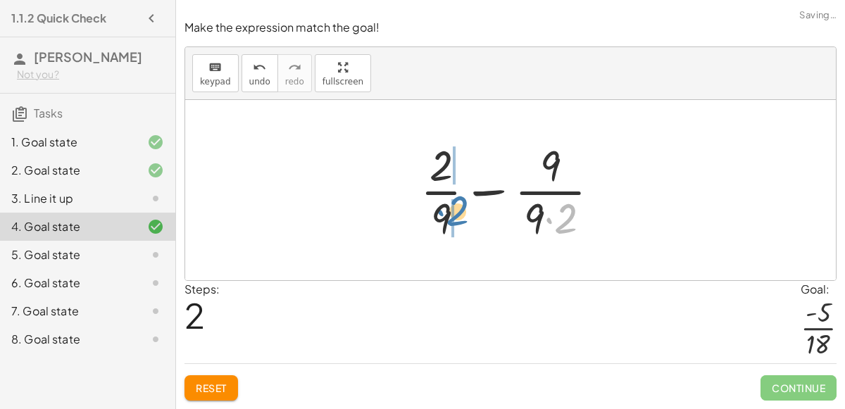
drag, startPoint x: 563, startPoint y: 222, endPoint x: 454, endPoint y: 215, distance: 109.3
click at [454, 215] on div at bounding box center [515, 190] width 205 height 108
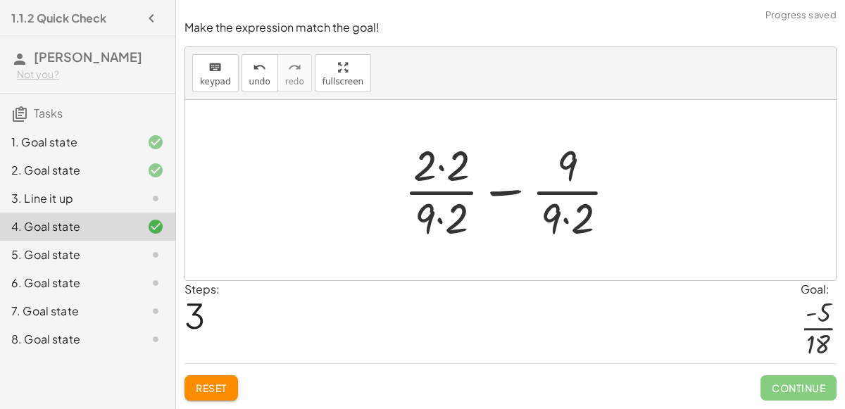
click at [438, 172] on div at bounding box center [516, 190] width 238 height 108
click at [443, 211] on div at bounding box center [516, 190] width 236 height 108
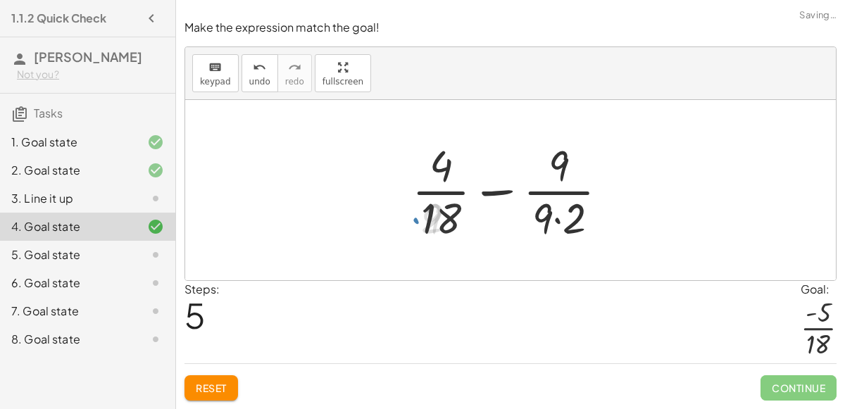
click at [572, 219] on div at bounding box center [516, 190] width 222 height 108
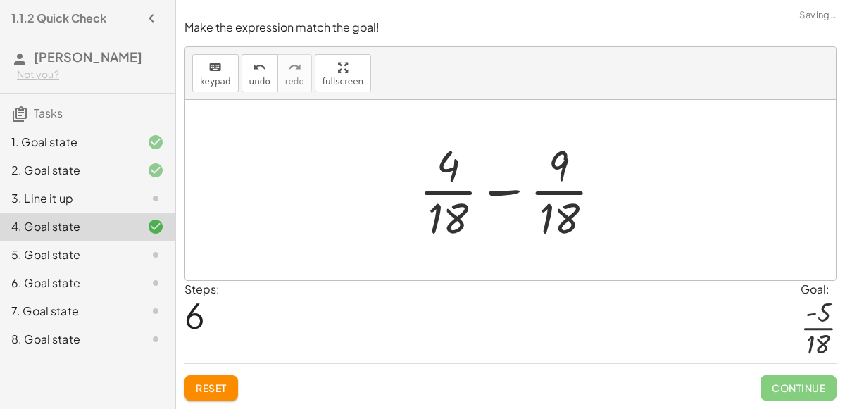
click at [515, 184] on div at bounding box center [516, 190] width 208 height 108
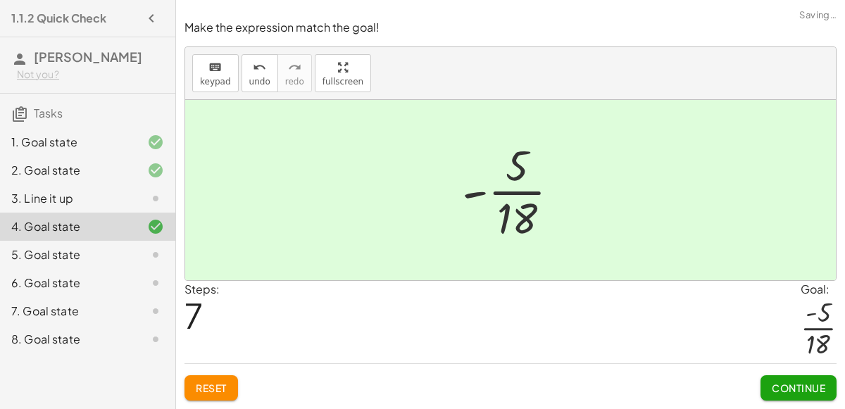
click at [772, 389] on span "Continue" at bounding box center [798, 388] width 53 height 13
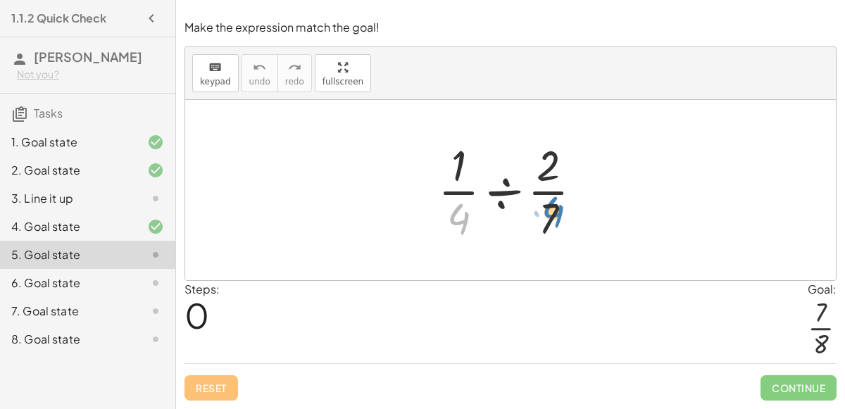
drag, startPoint x: 451, startPoint y: 212, endPoint x: 546, endPoint y: 208, distance: 95.1
click at [546, 208] on div at bounding box center [516, 190] width 170 height 108
drag, startPoint x: 547, startPoint y: 214, endPoint x: 462, endPoint y: 211, distance: 85.2
click at [462, 211] on div at bounding box center [516, 190] width 170 height 108
click at [499, 185] on div at bounding box center [516, 190] width 170 height 108
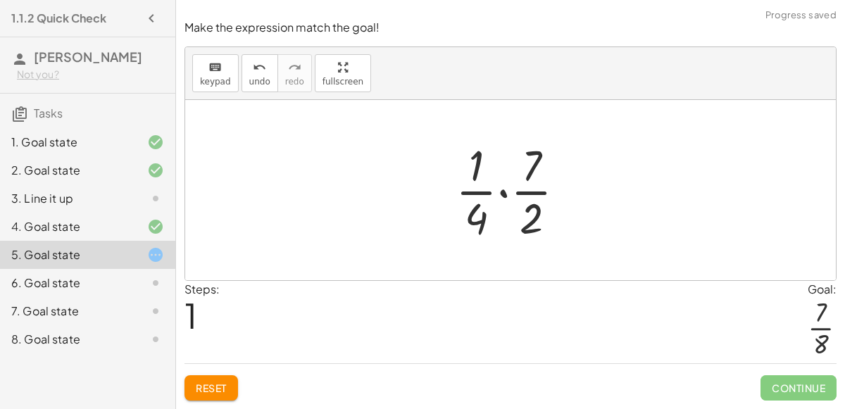
click at [479, 221] on div at bounding box center [515, 190] width 135 height 108
click at [501, 191] on div at bounding box center [515, 190] width 135 height 108
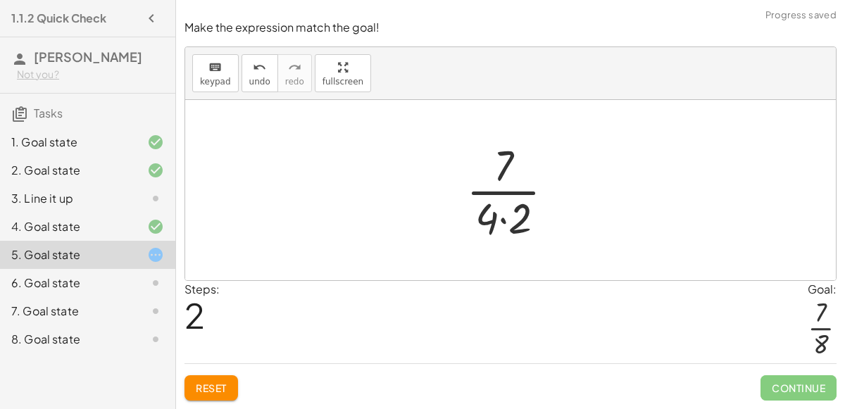
click at [501, 222] on div at bounding box center [515, 190] width 113 height 108
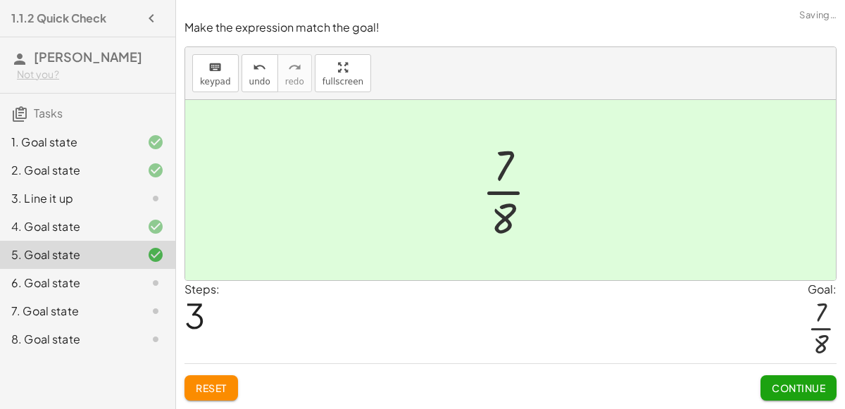
click at [796, 391] on span "Continue" at bounding box center [798, 388] width 53 height 13
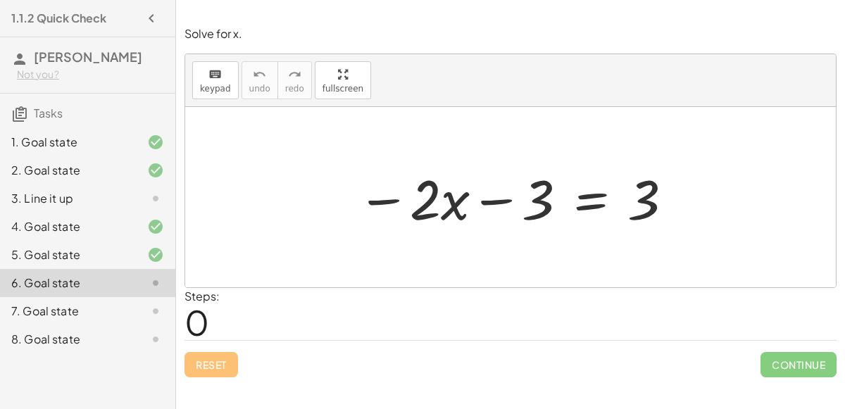
click at [494, 196] on div at bounding box center [516, 197] width 332 height 73
drag, startPoint x: 539, startPoint y: 201, endPoint x: 646, endPoint y: 217, distance: 107.4
click at [646, 217] on div at bounding box center [516, 197] width 332 height 73
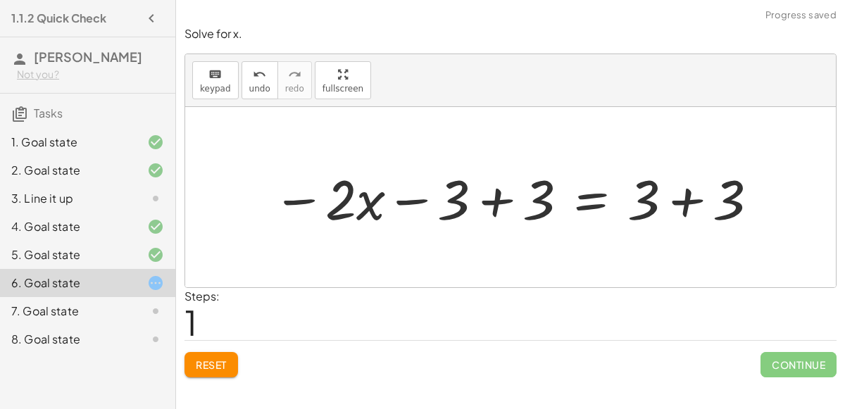
click at [521, 197] on div at bounding box center [515, 197] width 501 height 73
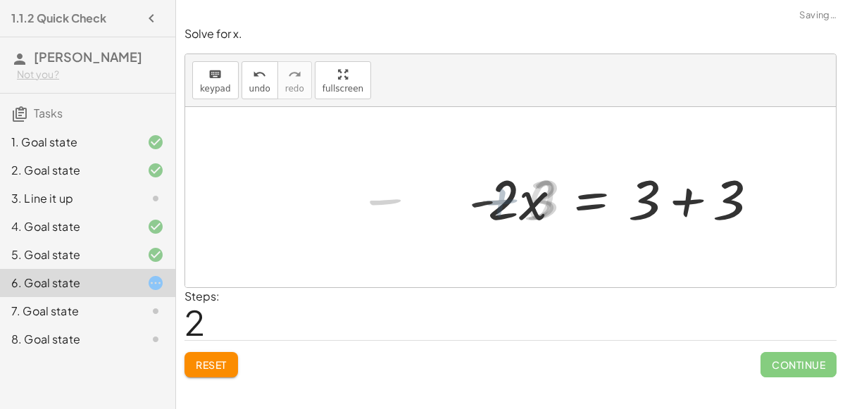
click at [653, 205] on div at bounding box center [619, 197] width 315 height 73
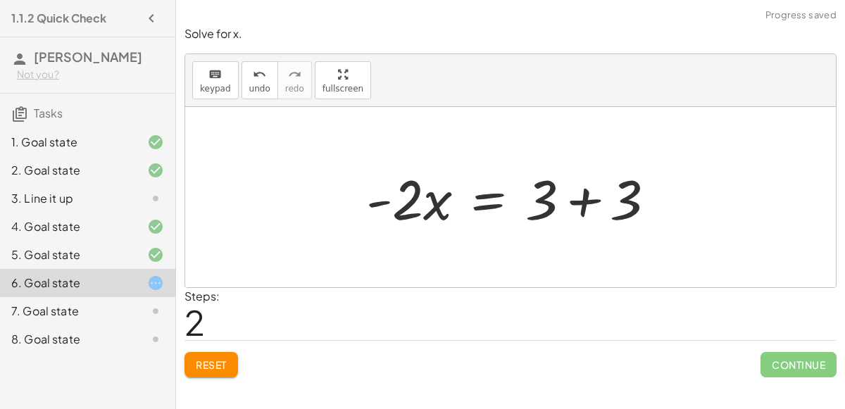
click at [594, 196] on div at bounding box center [516, 197] width 315 height 73
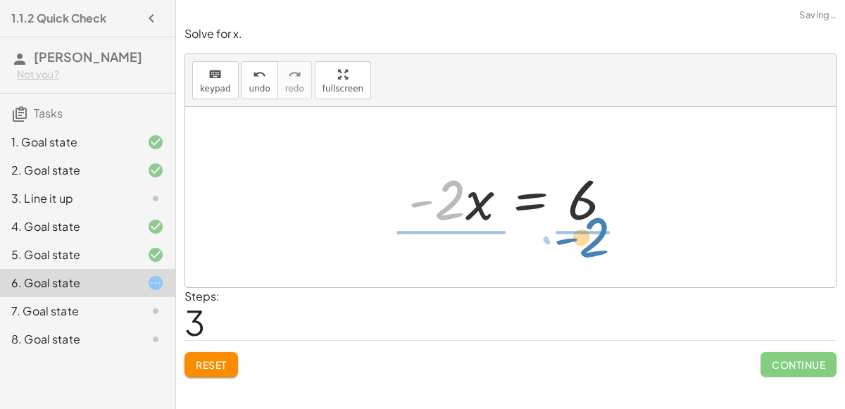
drag, startPoint x: 442, startPoint y: 196, endPoint x: 580, endPoint y: 225, distance: 141.1
click at [580, 225] on div at bounding box center [515, 197] width 229 height 73
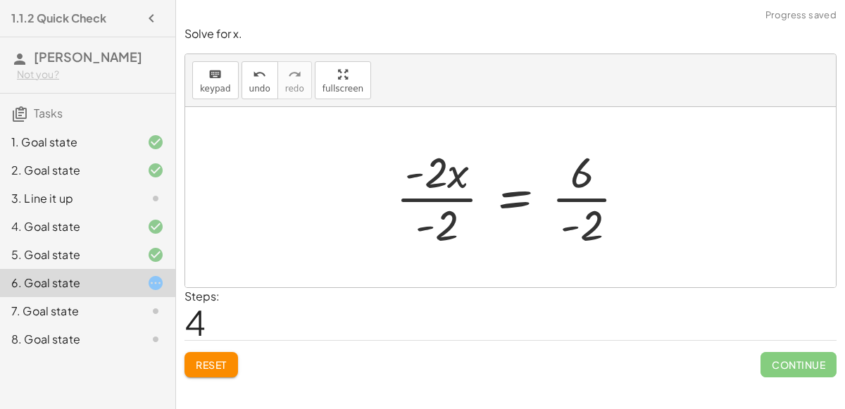
click at [452, 219] on div at bounding box center [517, 197] width 256 height 108
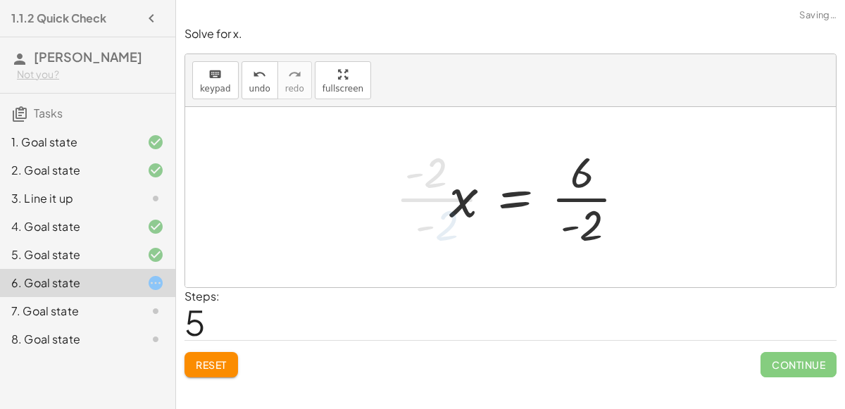
click at [590, 227] on div at bounding box center [542, 197] width 201 height 108
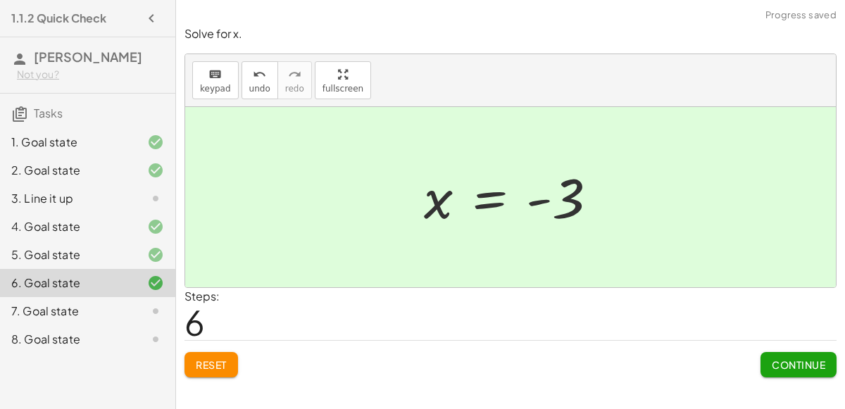
click at [789, 372] on button "Continue" at bounding box center [798, 364] width 76 height 25
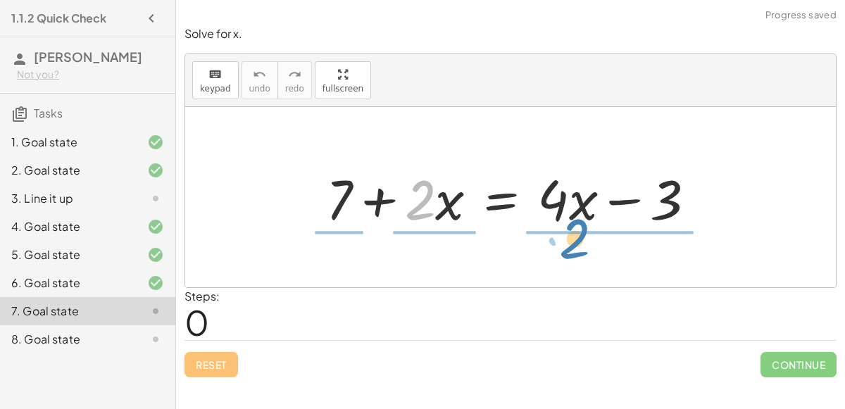
drag, startPoint x: 415, startPoint y: 207, endPoint x: 572, endPoint y: 246, distance: 162.5
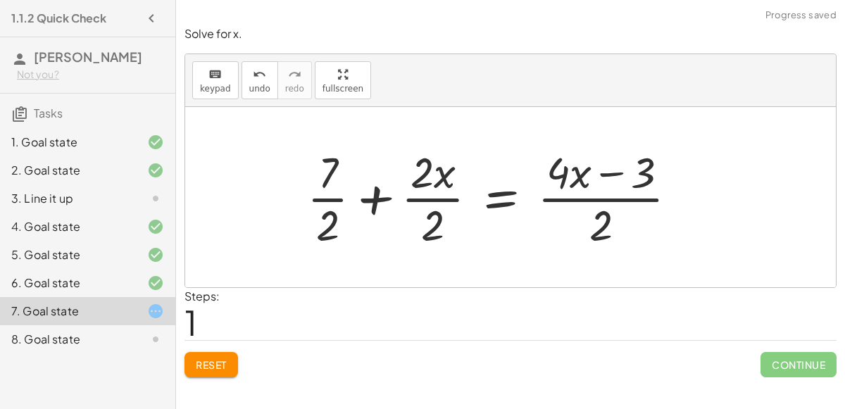
click at [427, 189] on div at bounding box center [498, 197] width 396 height 108
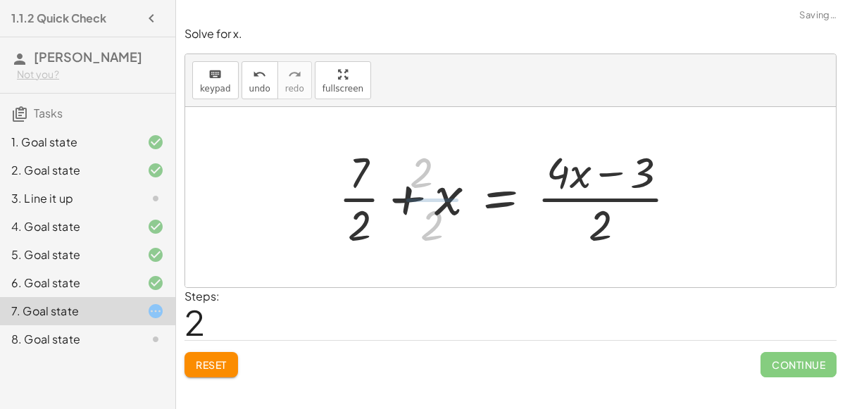
click at [579, 204] on div at bounding box center [515, 197] width 362 height 108
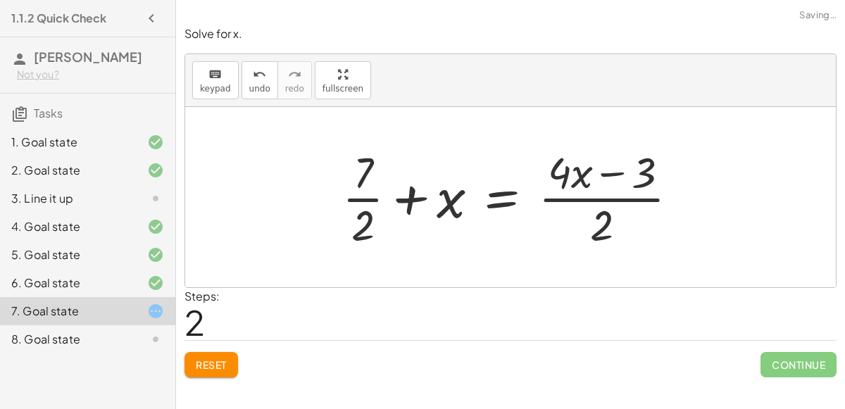
click at [609, 175] on div at bounding box center [516, 197] width 362 height 108
click at [363, 187] on div at bounding box center [516, 197] width 362 height 108
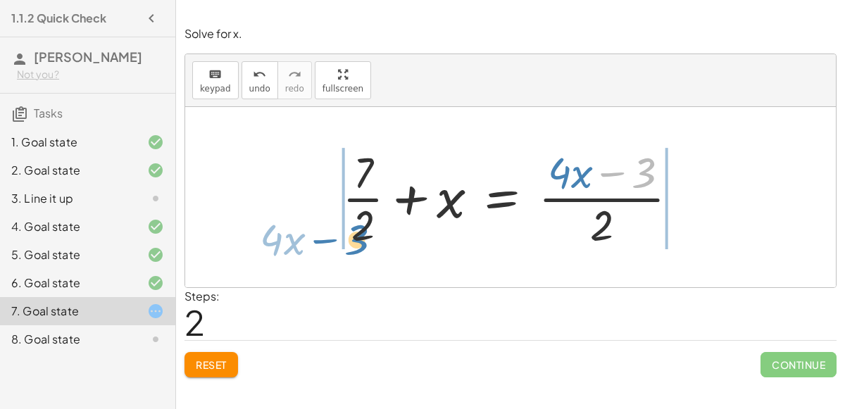
drag, startPoint x: 641, startPoint y: 168, endPoint x: 357, endPoint y: 224, distance: 289.1
click at [357, 224] on div at bounding box center [516, 197] width 362 height 108
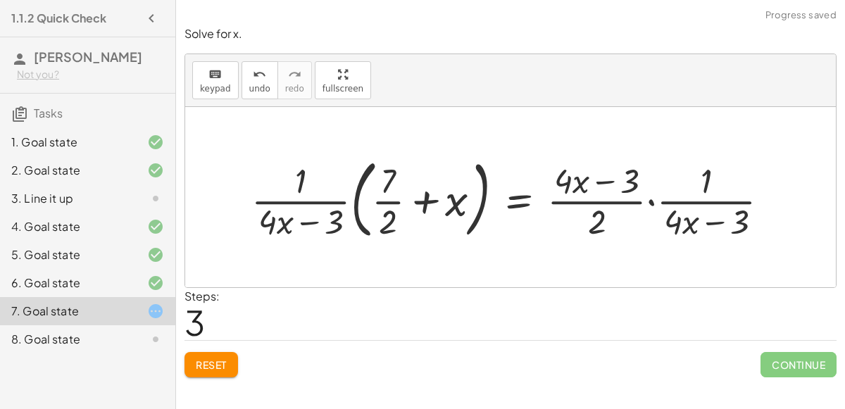
click at [224, 365] on span "Reset" at bounding box center [211, 364] width 31 height 13
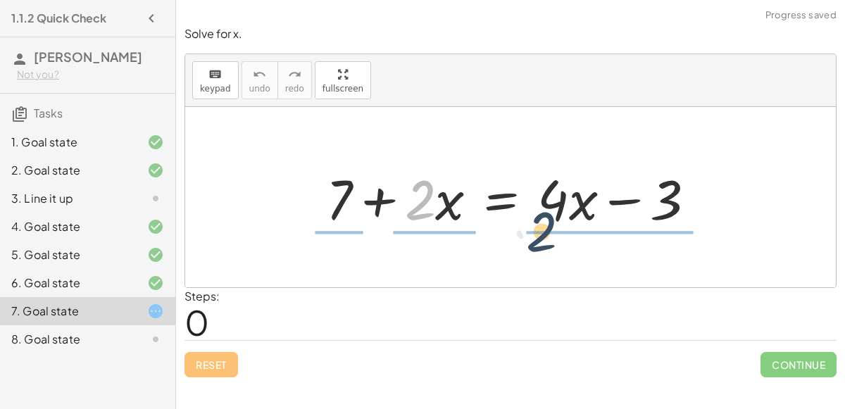
drag, startPoint x: 425, startPoint y: 212, endPoint x: 550, endPoint y: 244, distance: 128.7
click at [550, 244] on div "· 2 + 7 + · 2 · x = + · 4 · x − 3" at bounding box center [510, 197] width 650 height 180
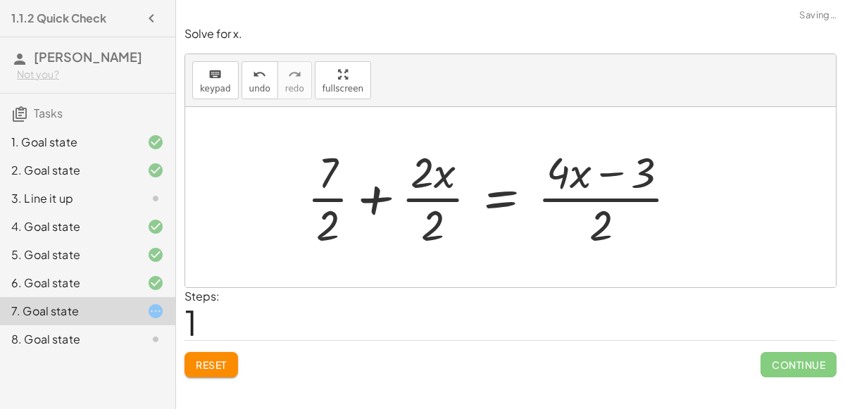
click at [439, 204] on div at bounding box center [498, 197] width 396 height 108
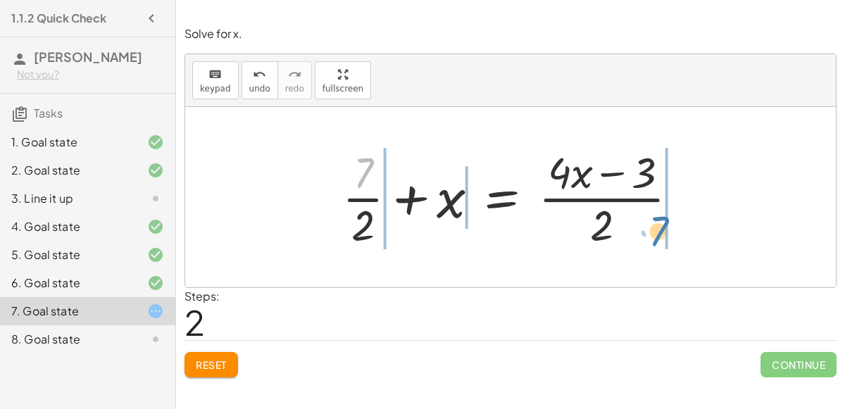
drag, startPoint x: 353, startPoint y: 170, endPoint x: 646, endPoint y: 228, distance: 299.2
click at [646, 228] on div at bounding box center [516, 197] width 362 height 108
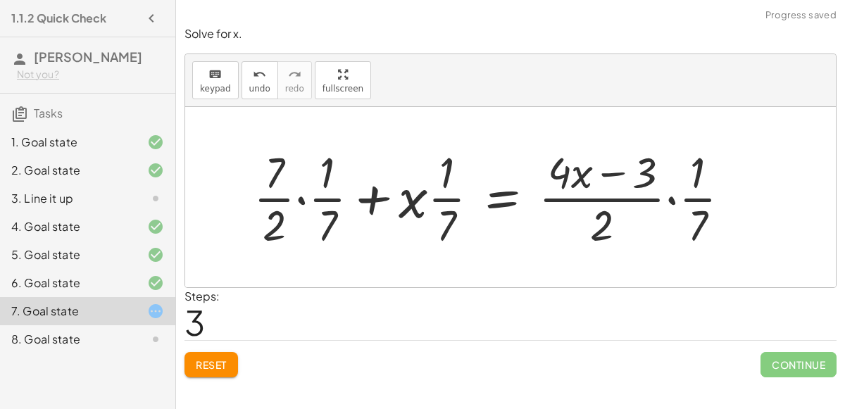
click at [694, 203] on div at bounding box center [497, 197] width 502 height 108
click at [593, 229] on div at bounding box center [497, 197] width 502 height 108
click at [443, 196] on div at bounding box center [497, 197] width 502 height 108
click at [329, 206] on div at bounding box center [497, 197] width 502 height 108
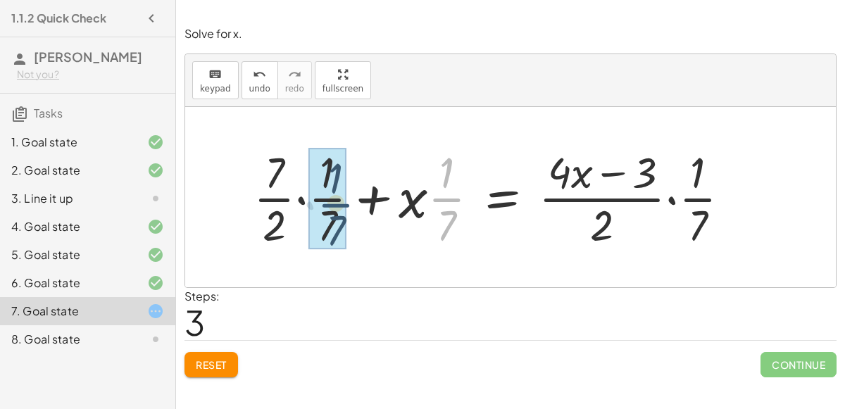
drag, startPoint x: 444, startPoint y: 209, endPoint x: 328, endPoint y: 214, distance: 116.3
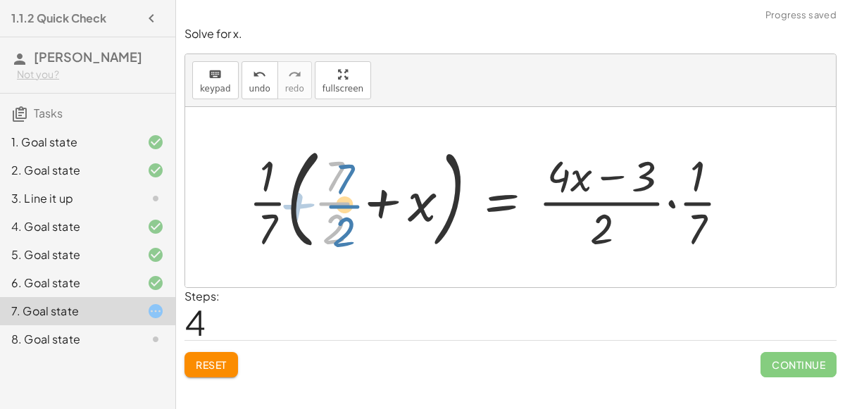
drag, startPoint x: 334, startPoint y: 196, endPoint x: 341, endPoint y: 198, distance: 7.9
click at [341, 198] on div at bounding box center [494, 197] width 506 height 117
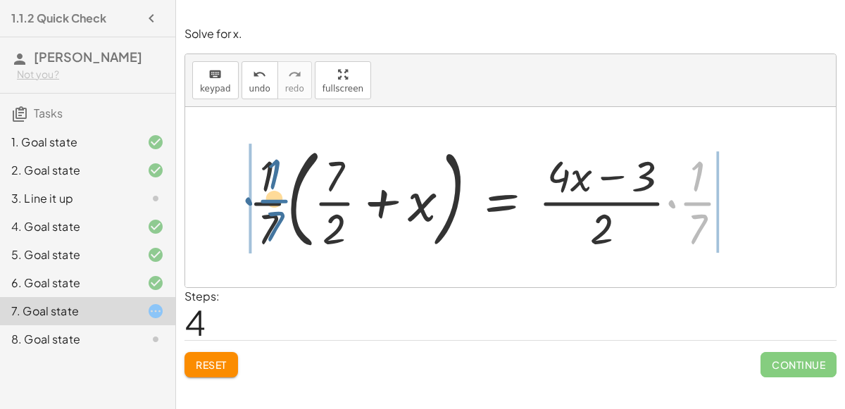
drag, startPoint x: 691, startPoint y: 210, endPoint x: 265, endPoint y: 208, distance: 425.2
click at [265, 208] on div at bounding box center [494, 197] width 506 height 117
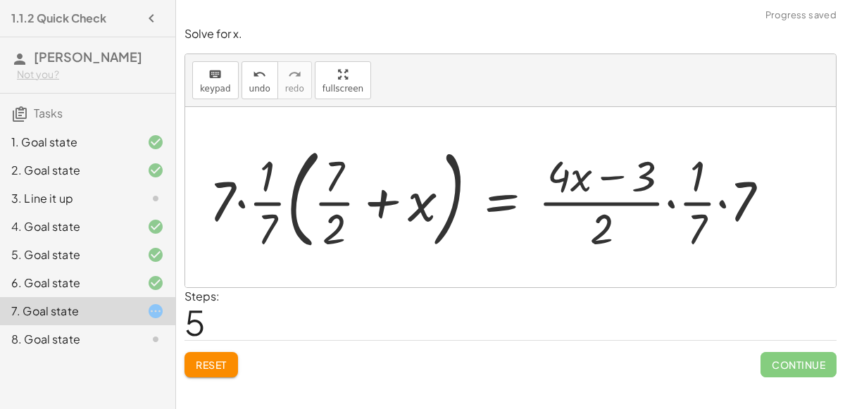
click at [267, 217] on div at bounding box center [494, 197] width 585 height 117
click at [254, 197] on div at bounding box center [494, 197] width 585 height 117
click at [239, 202] on div at bounding box center [494, 197] width 585 height 117
click at [727, 199] on div at bounding box center [514, 197] width 546 height 117
click at [697, 203] on div at bounding box center [494, 197] width 506 height 117
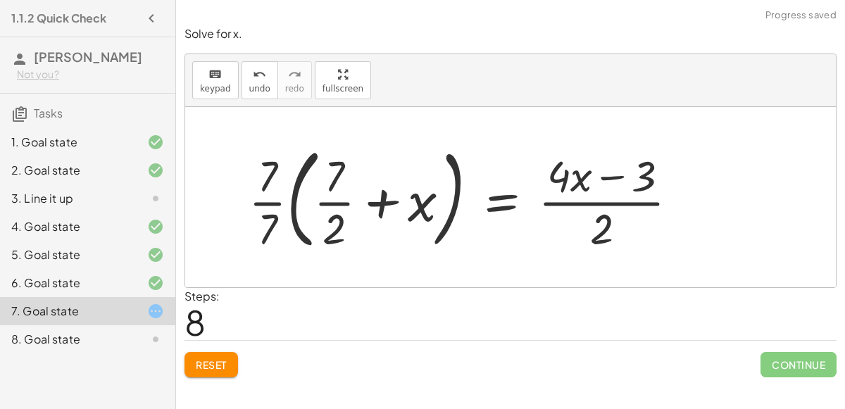
click at [260, 212] on div at bounding box center [468, 197] width 455 height 117
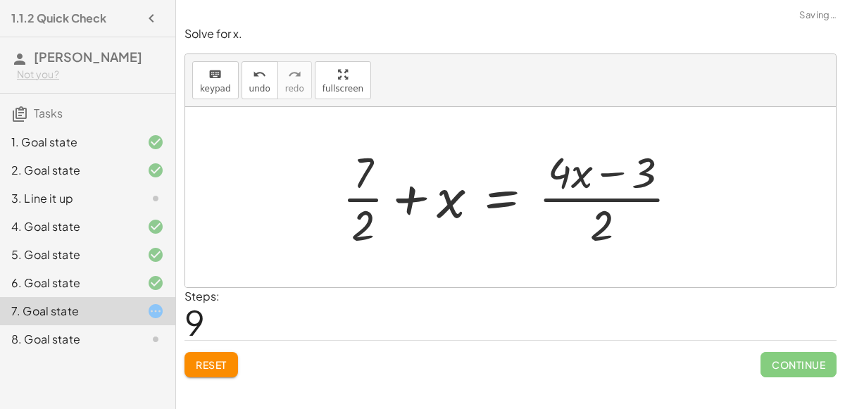
click at [367, 213] on div at bounding box center [516, 197] width 362 height 108
drag, startPoint x: 565, startPoint y: 172, endPoint x: 452, endPoint y: 203, distance: 117.3
click at [452, 203] on div at bounding box center [516, 197] width 362 height 108
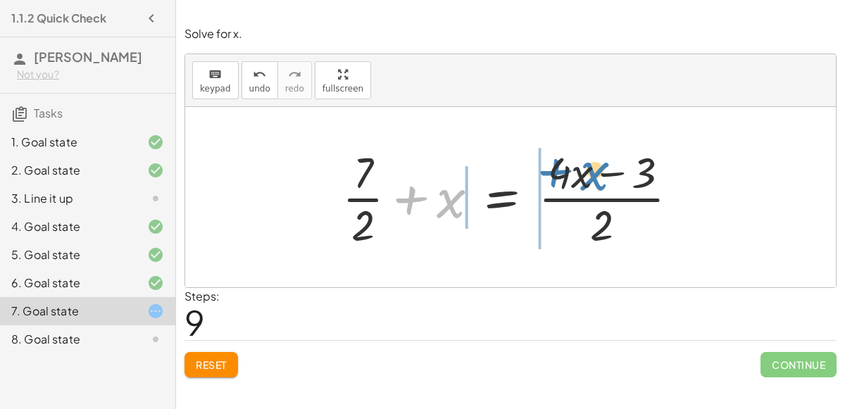
drag, startPoint x: 446, startPoint y: 199, endPoint x: 583, endPoint y: 165, distance: 140.7
click at [583, 165] on div at bounding box center [516, 197] width 362 height 108
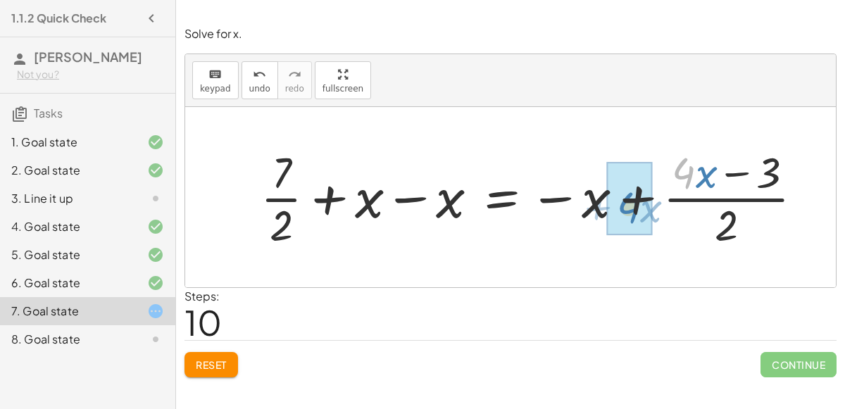
drag, startPoint x: 679, startPoint y: 179, endPoint x: 624, endPoint y: 213, distance: 64.8
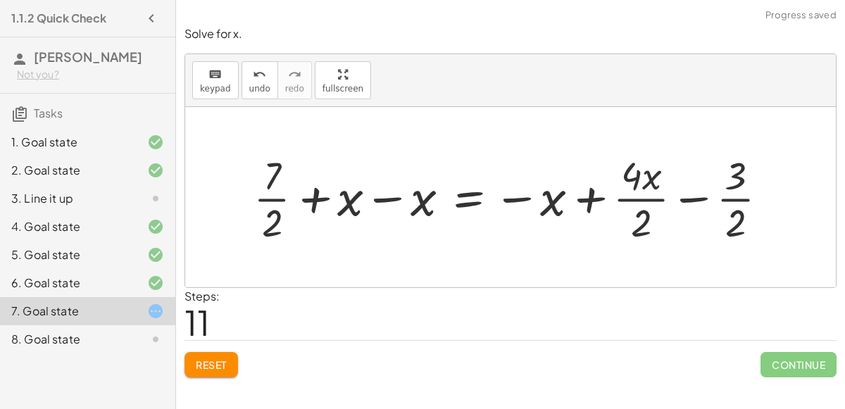
click at [720, 208] on div at bounding box center [515, 198] width 539 height 98
click at [648, 224] on div at bounding box center [515, 198] width 539 height 98
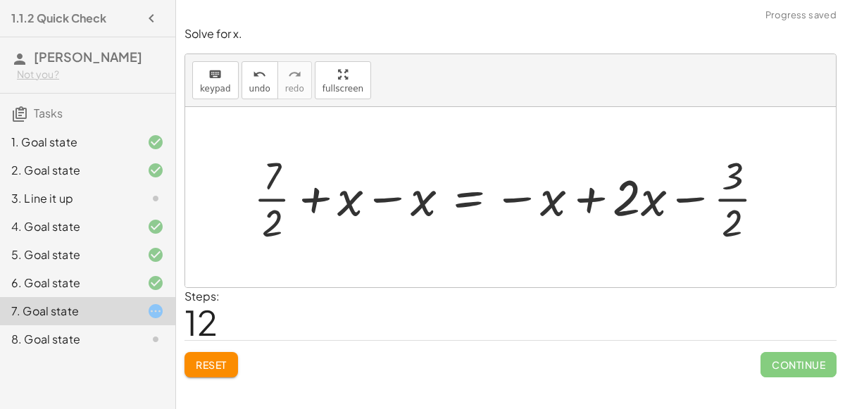
click at [571, 190] on div at bounding box center [514, 198] width 536 height 98
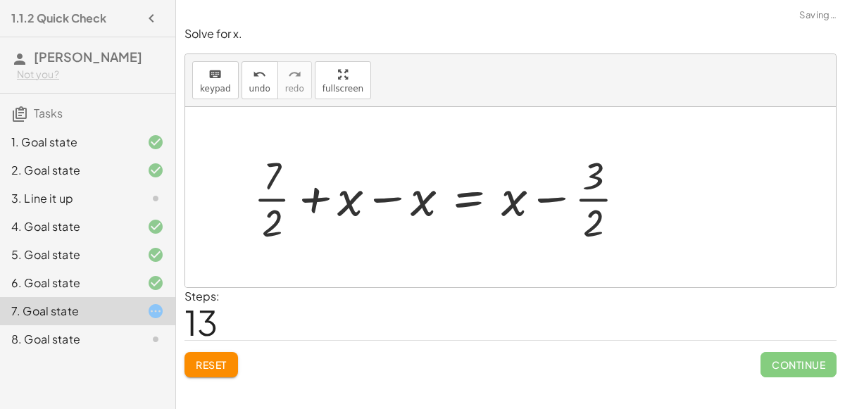
click at [395, 198] on div at bounding box center [444, 198] width 397 height 98
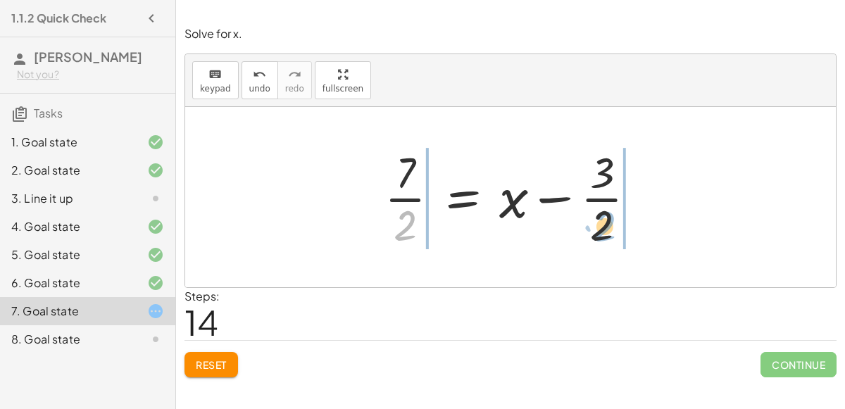
drag, startPoint x: 411, startPoint y: 212, endPoint x: 612, endPoint y: 213, distance: 200.6
click at [612, 213] on div at bounding box center [515, 197] width 277 height 108
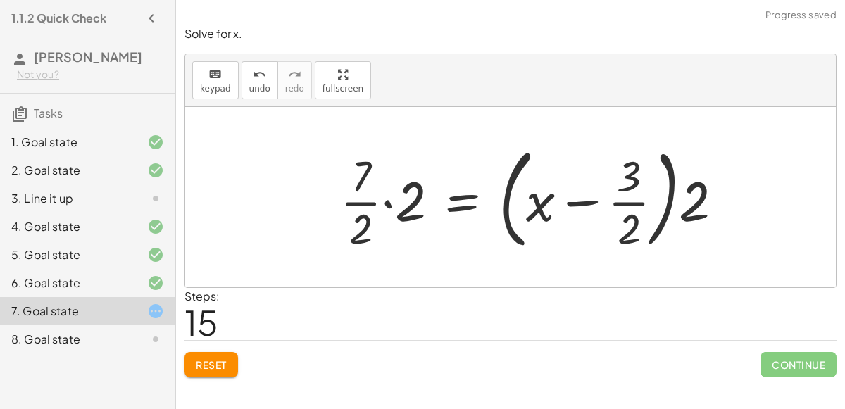
click at [409, 197] on div at bounding box center [537, 197] width 408 height 117
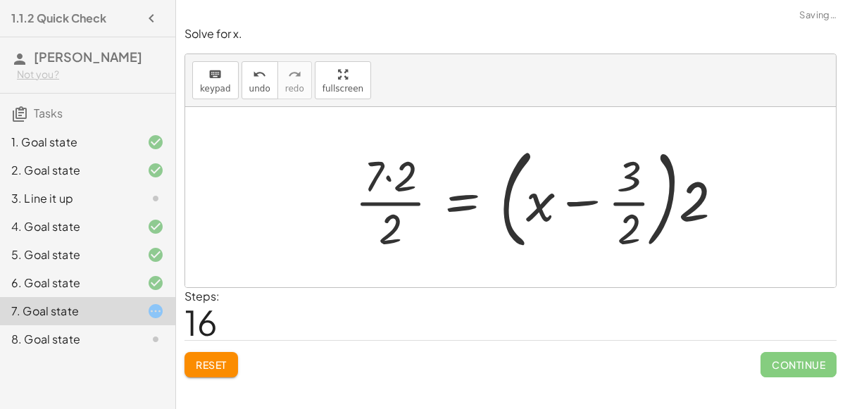
click at [650, 208] on div at bounding box center [545, 197] width 394 height 117
click at [403, 174] on div at bounding box center [545, 197] width 394 height 117
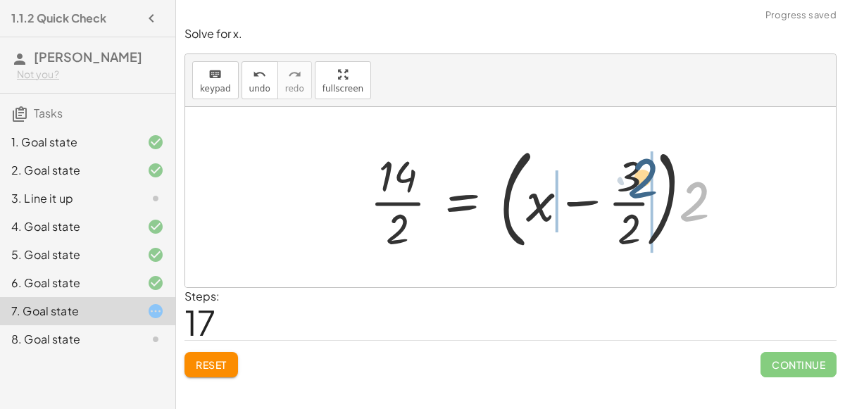
drag, startPoint x: 693, startPoint y: 196, endPoint x: 637, endPoint y: 169, distance: 61.7
click at [637, 169] on div at bounding box center [552, 197] width 379 height 117
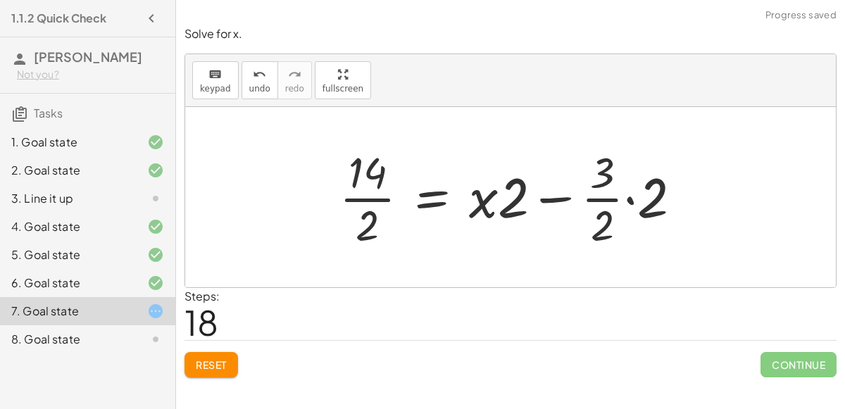
click at [622, 189] on div at bounding box center [515, 197] width 367 height 108
click at [627, 194] on div at bounding box center [515, 197] width 367 height 108
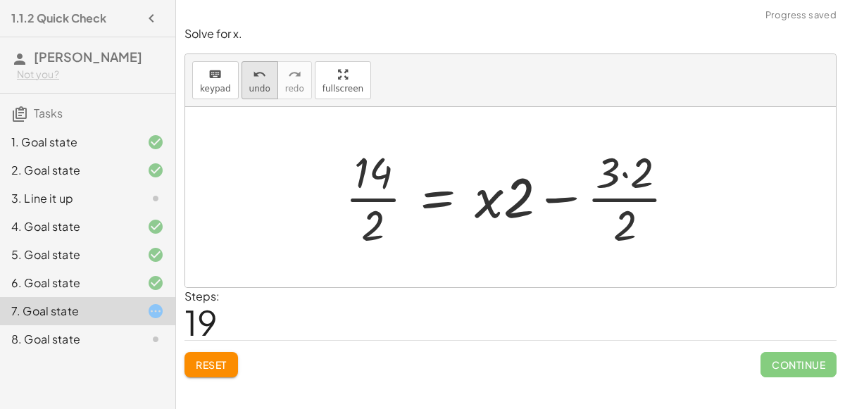
click at [261, 85] on span "undo" at bounding box center [259, 89] width 21 height 10
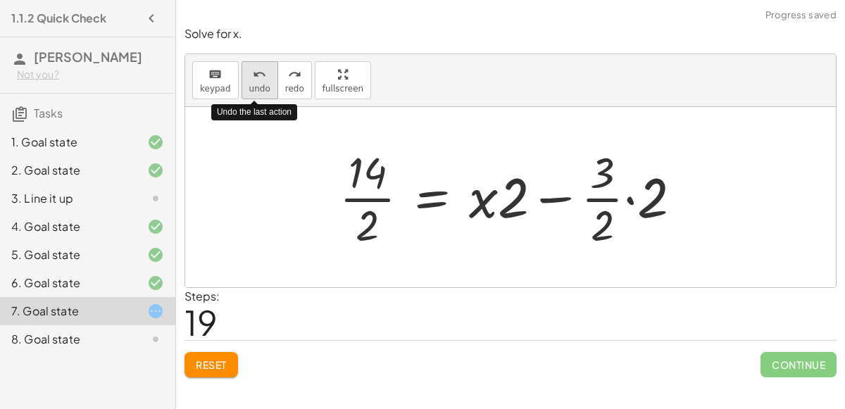
click at [261, 85] on span "undo" at bounding box center [259, 89] width 21 height 10
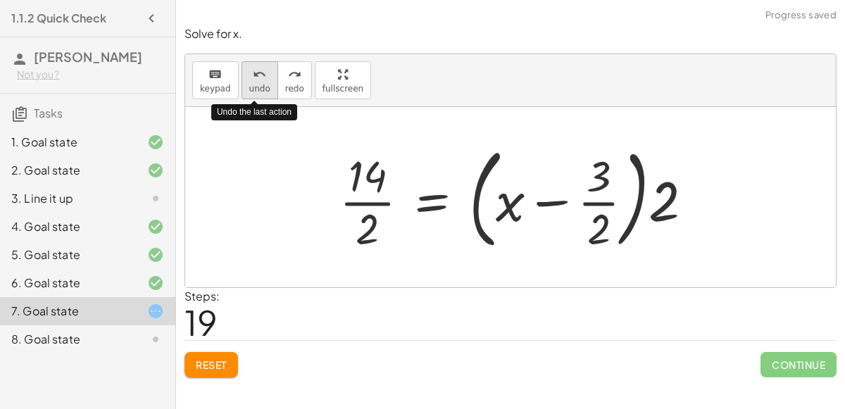
click at [260, 90] on span "undo" at bounding box center [259, 89] width 21 height 10
click at [260, 91] on span "undo" at bounding box center [259, 89] width 21 height 10
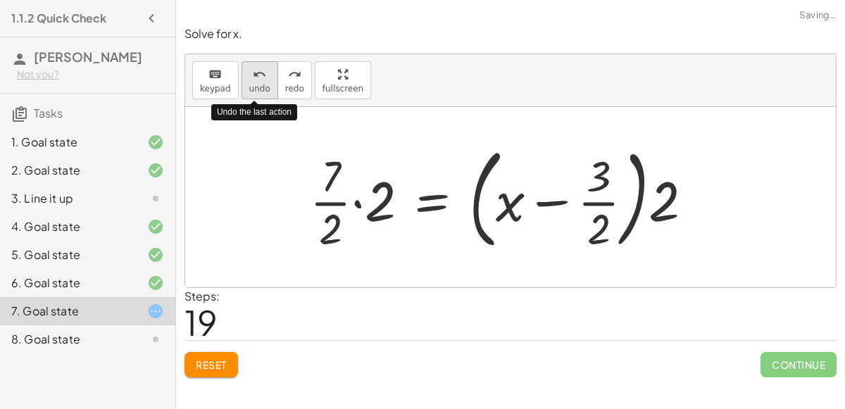
click at [259, 87] on span "undo" at bounding box center [259, 89] width 21 height 10
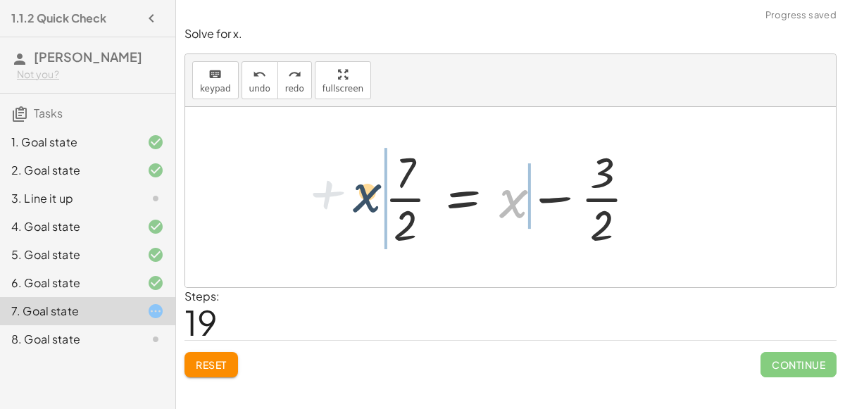
drag, startPoint x: 508, startPoint y: 199, endPoint x: 358, endPoint y: 191, distance: 150.1
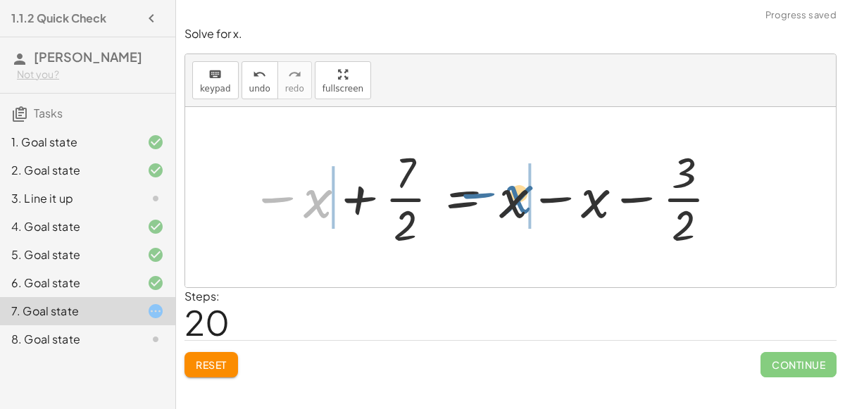
drag, startPoint x: 309, startPoint y: 199, endPoint x: 510, endPoint y: 194, distance: 200.7
click at [510, 194] on div at bounding box center [486, 197] width 484 height 108
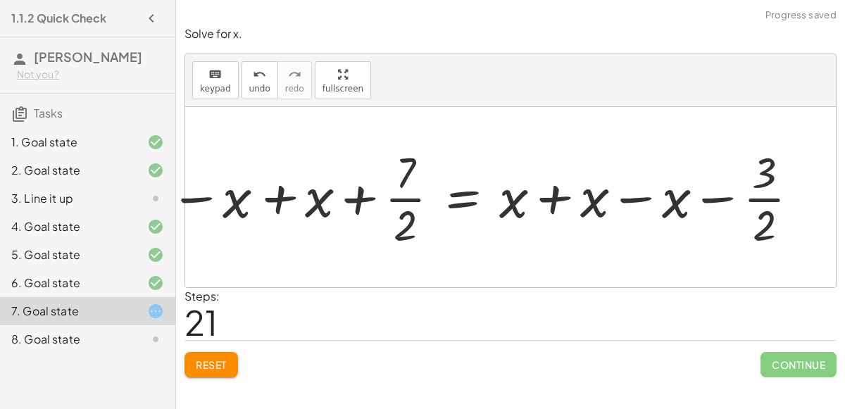
click at [532, 200] on div at bounding box center [485, 197] width 646 height 108
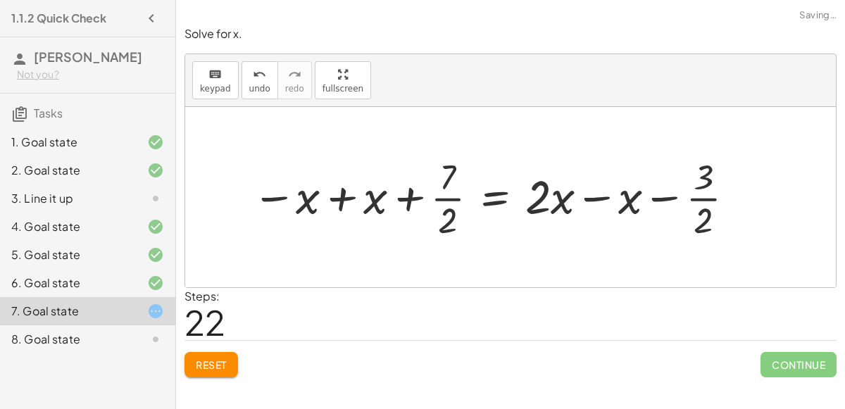
click at [577, 199] on div at bounding box center [495, 196] width 500 height 91
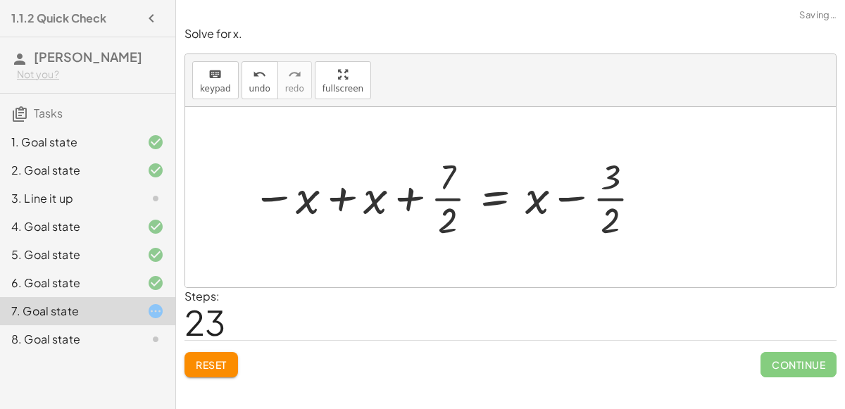
click at [353, 196] on div at bounding box center [448, 196] width 407 height 91
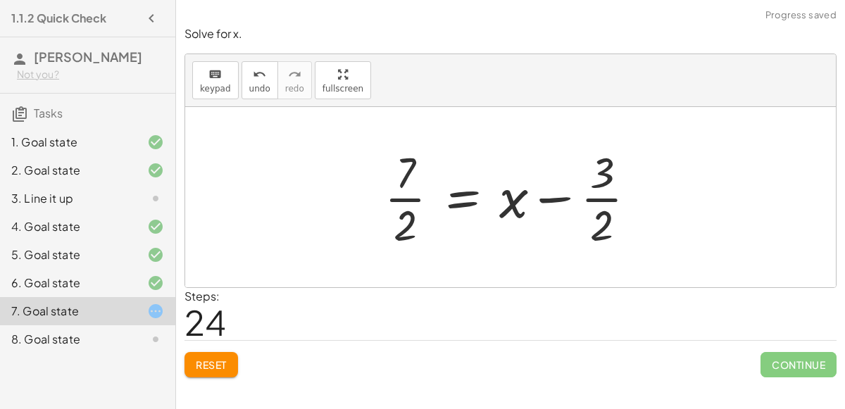
click at [472, 203] on div at bounding box center [515, 197] width 277 height 108
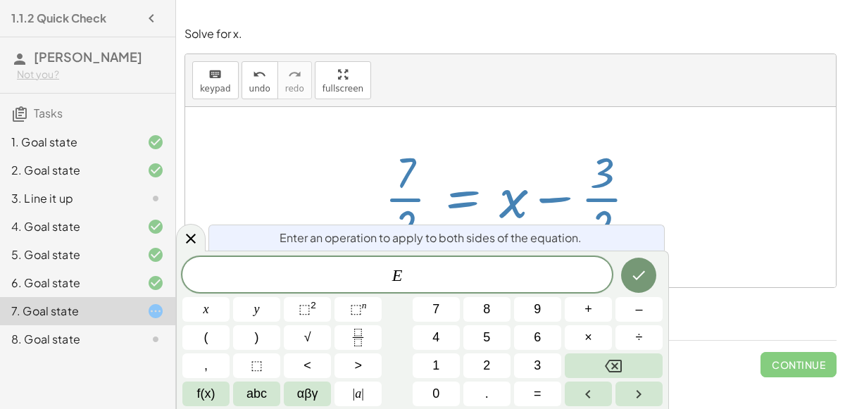
click at [454, 187] on div at bounding box center [515, 197] width 277 height 108
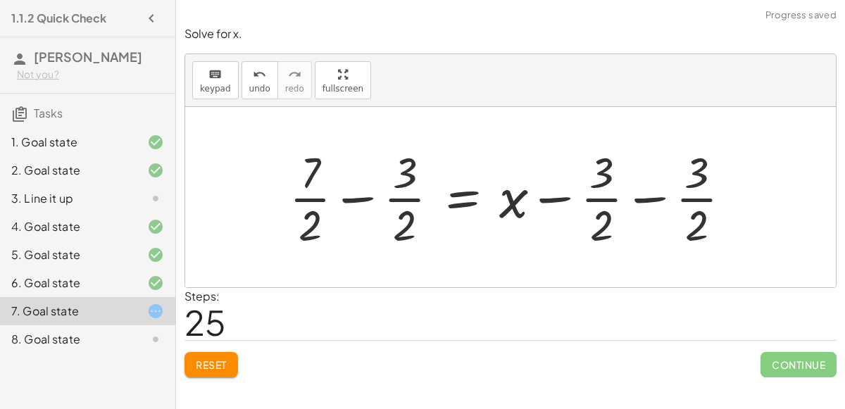
click at [640, 183] on div at bounding box center [515, 197] width 467 height 108
click at [362, 206] on div at bounding box center [468, 197] width 372 height 108
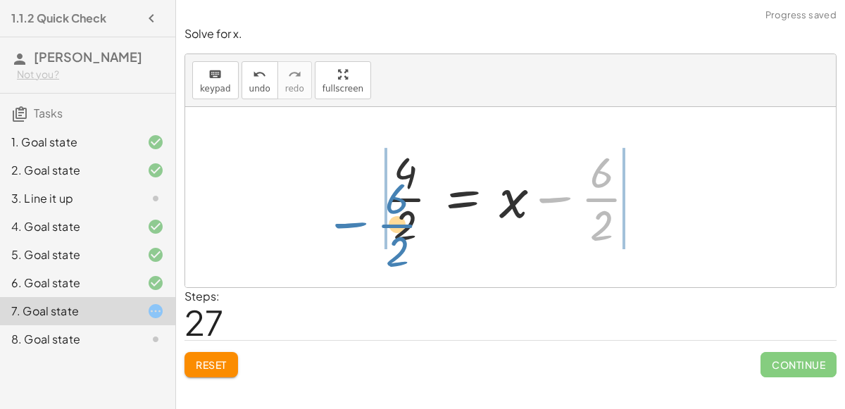
drag, startPoint x: 598, startPoint y: 199, endPoint x: 393, endPoint y: 222, distance: 206.9
click at [393, 222] on div at bounding box center [515, 197] width 277 height 108
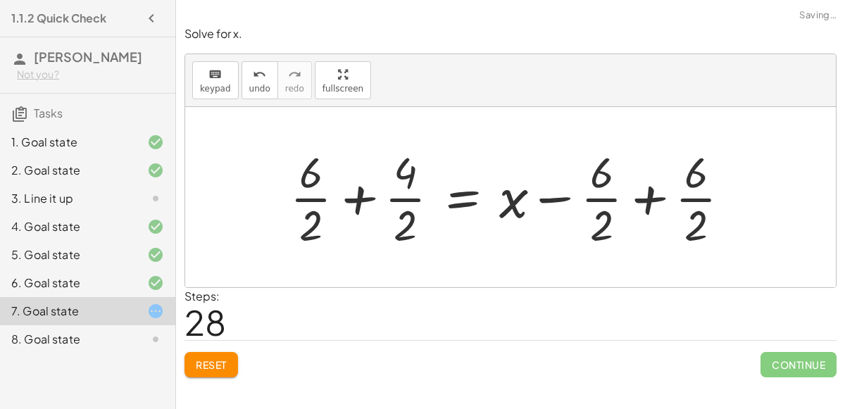
click at [348, 189] on div at bounding box center [515, 197] width 465 height 108
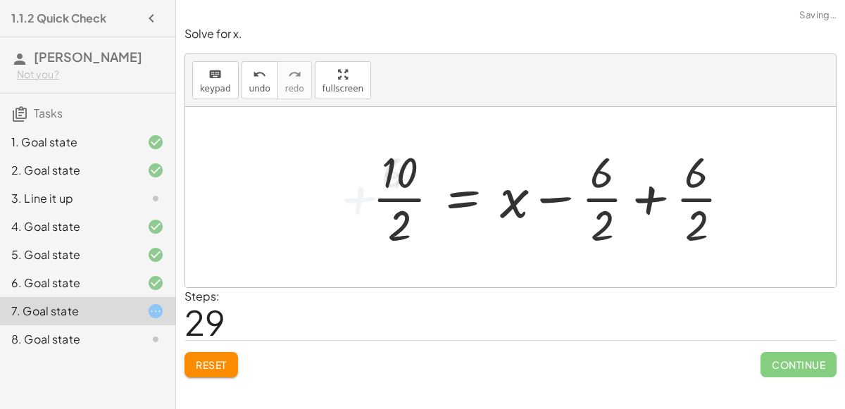
click at [703, 195] on div at bounding box center [557, 197] width 384 height 108
click at [646, 196] on div at bounding box center [552, 197] width 374 height 108
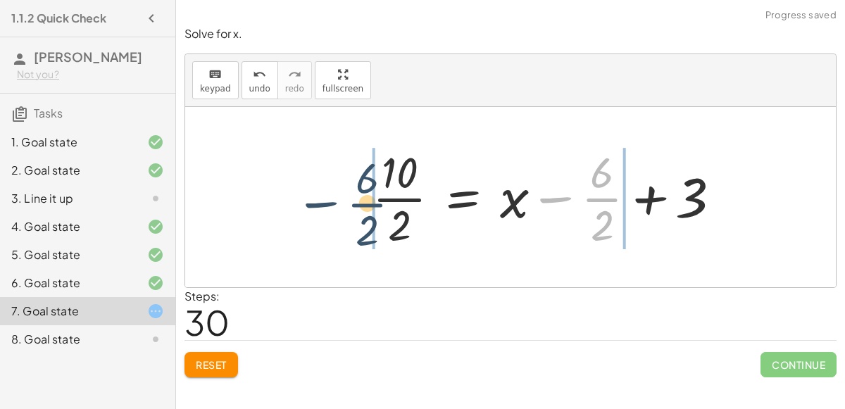
drag, startPoint x: 603, startPoint y: 196, endPoint x: 351, endPoint y: 202, distance: 252.1
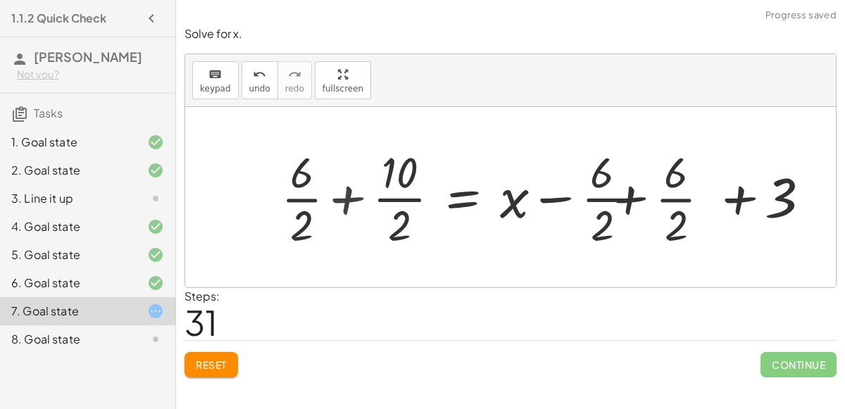
click at [367, 206] on div at bounding box center [552, 197] width 562 height 108
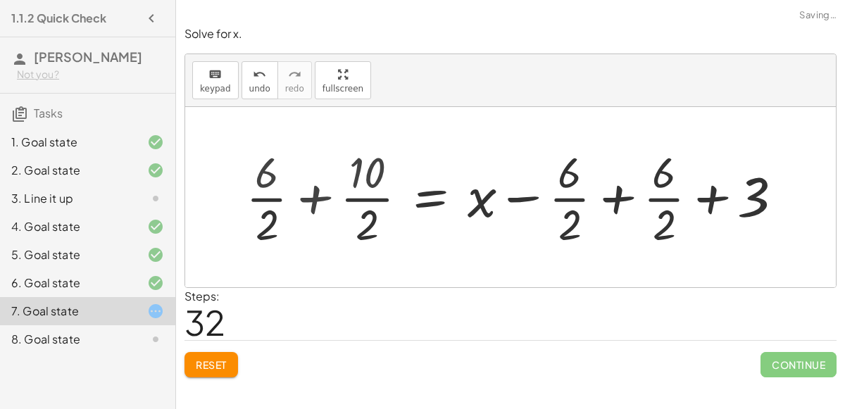
click at [332, 191] on div "+ 7 + · 2 · x = + · 4 · x − 3 + · 7 · 2 + · 2 · x · 2 = · ( + · 4 · x − 3 ) · 2…" at bounding box center [554, 196] width 467 height 111
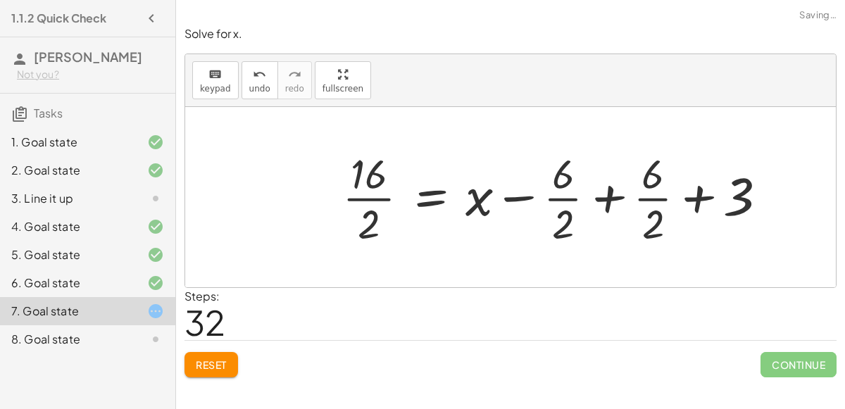
click at [627, 193] on div at bounding box center [560, 196] width 450 height 103
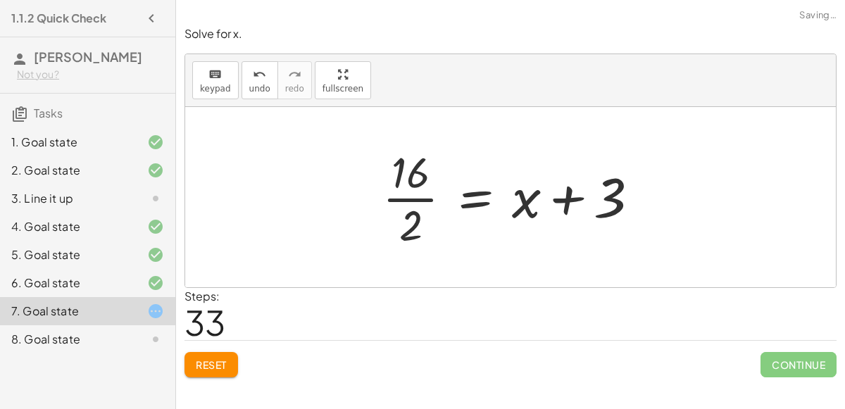
click at [544, 199] on div at bounding box center [516, 197] width 282 height 108
click at [410, 191] on div at bounding box center [516, 197] width 282 height 108
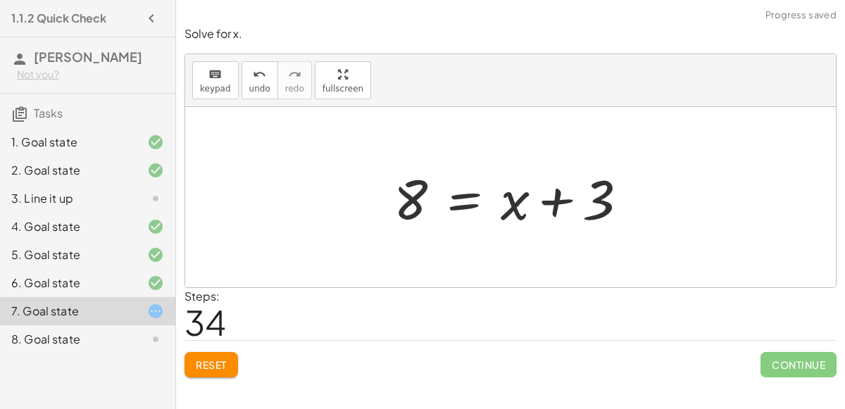
click at [421, 207] on div at bounding box center [515, 197] width 259 height 73
drag, startPoint x: 417, startPoint y: 192, endPoint x: 434, endPoint y: 208, distance: 22.4
click at [434, 208] on div at bounding box center [515, 197] width 259 height 73
click at [455, 203] on div at bounding box center [515, 197] width 259 height 73
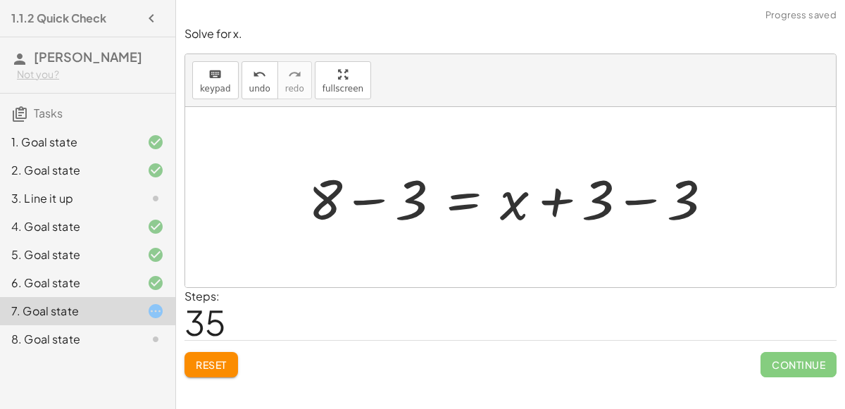
click at [615, 194] on div at bounding box center [515, 197] width 429 height 73
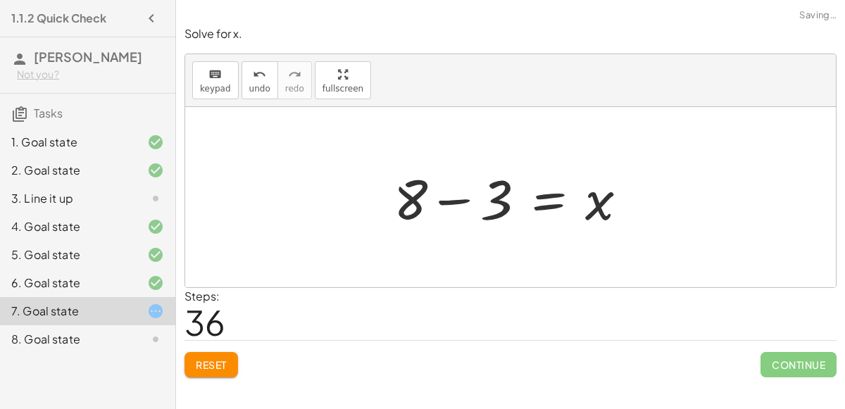
click at [443, 197] on div at bounding box center [515, 197] width 259 height 73
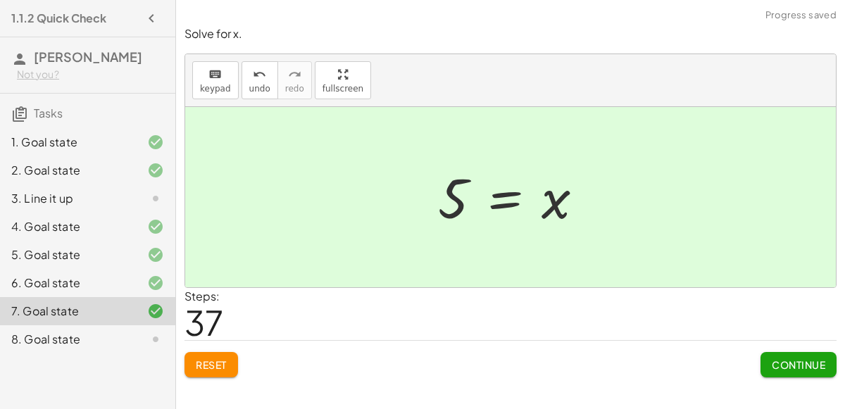
click at [765, 370] on button "Continue" at bounding box center [798, 364] width 76 height 25
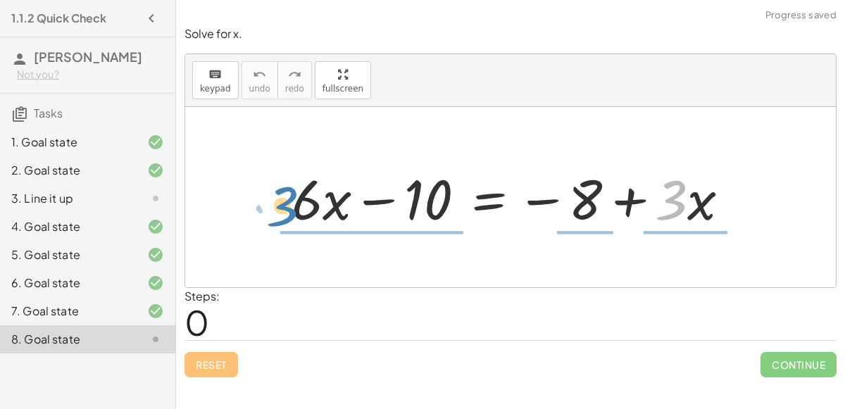
drag, startPoint x: 678, startPoint y: 197, endPoint x: 292, endPoint y: 202, distance: 385.8
click at [292, 202] on div at bounding box center [515, 197] width 463 height 73
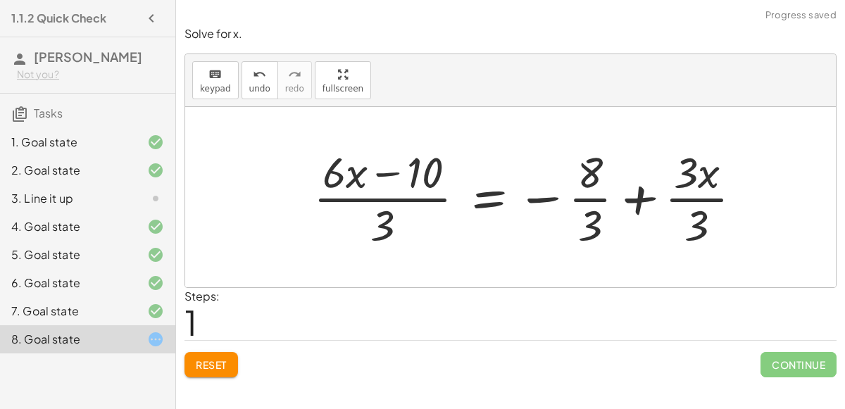
click at [326, 161] on div at bounding box center [533, 197] width 454 height 108
click at [220, 358] on span "Reset" at bounding box center [211, 364] width 31 height 13
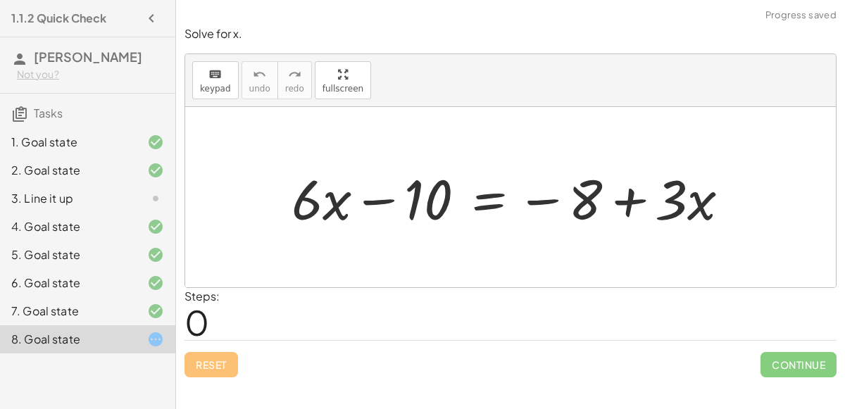
click at [492, 194] on div at bounding box center [515, 197] width 463 height 73
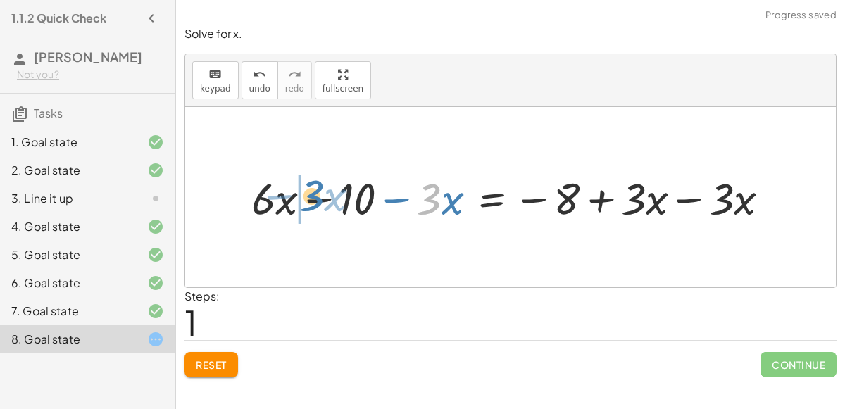
drag, startPoint x: 421, startPoint y: 196, endPoint x: 289, endPoint y: 196, distance: 131.6
click at [289, 196] on div at bounding box center [515, 197] width 543 height 58
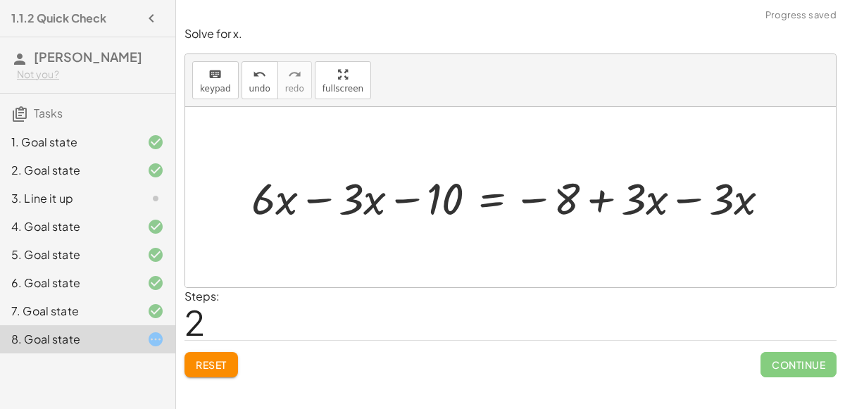
click at [329, 193] on div at bounding box center [515, 197] width 543 height 58
click at [678, 205] on div at bounding box center [560, 197] width 456 height 58
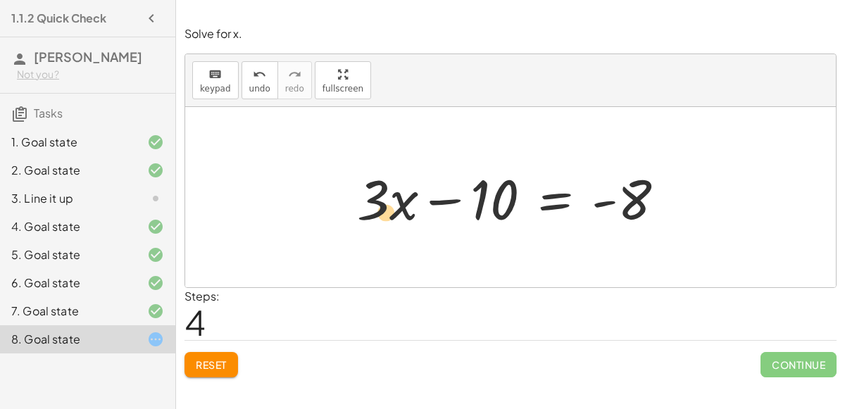
drag, startPoint x: 374, startPoint y: 200, endPoint x: 382, endPoint y: 209, distance: 12.0
click at [382, 209] on div at bounding box center [516, 197] width 333 height 73
click at [543, 206] on div at bounding box center [516, 197] width 333 height 73
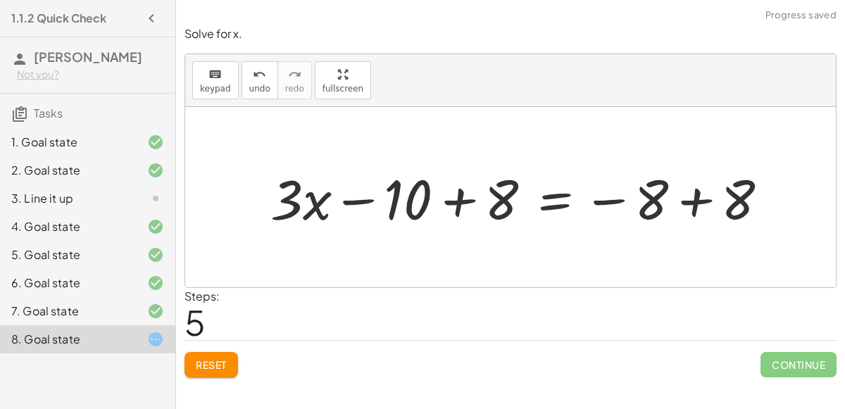
click at [695, 191] on div at bounding box center [524, 197] width 523 height 73
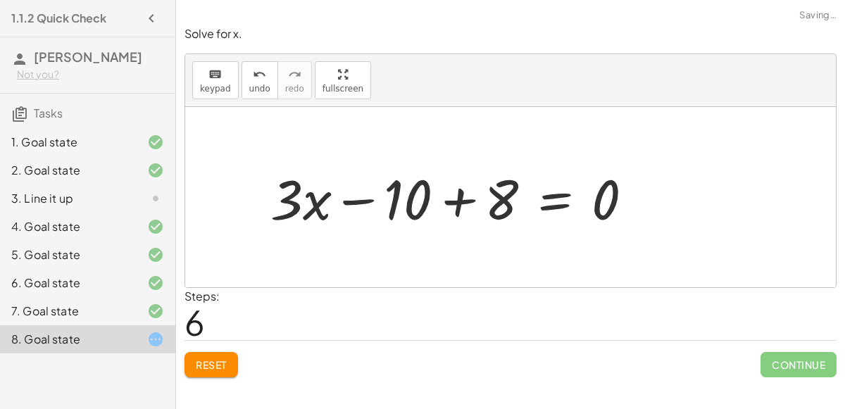
click at [474, 183] on div at bounding box center [457, 197] width 388 height 73
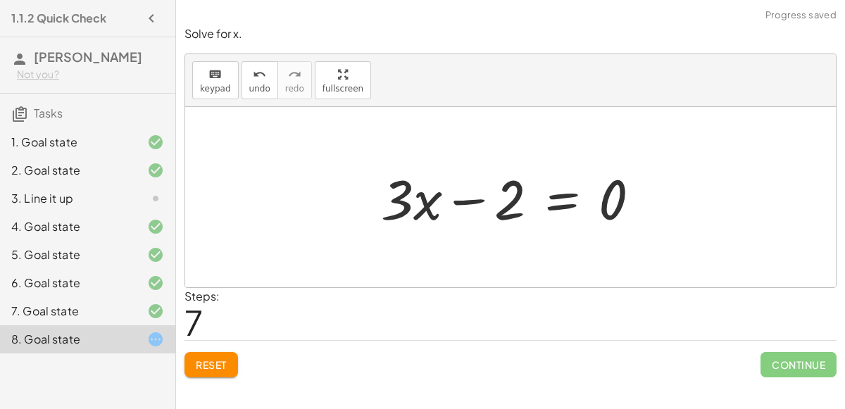
click at [598, 195] on div at bounding box center [516, 197] width 284 height 73
drag, startPoint x: 489, startPoint y: 204, endPoint x: 553, endPoint y: 214, distance: 65.5
click at [553, 214] on div at bounding box center [516, 197] width 284 height 73
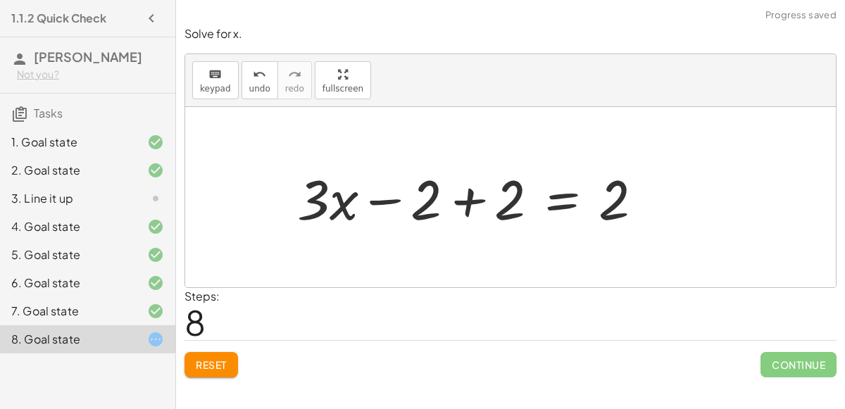
click at [604, 211] on div at bounding box center [475, 197] width 371 height 73
click at [502, 196] on div at bounding box center [475, 197] width 371 height 73
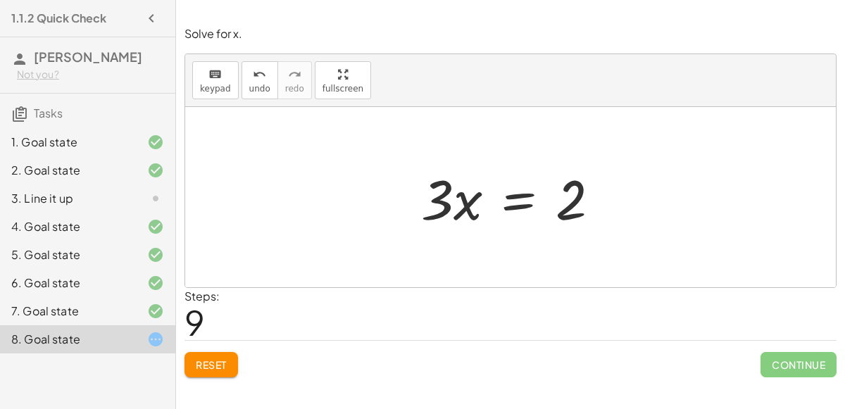
click at [509, 201] on div at bounding box center [516, 197] width 204 height 73
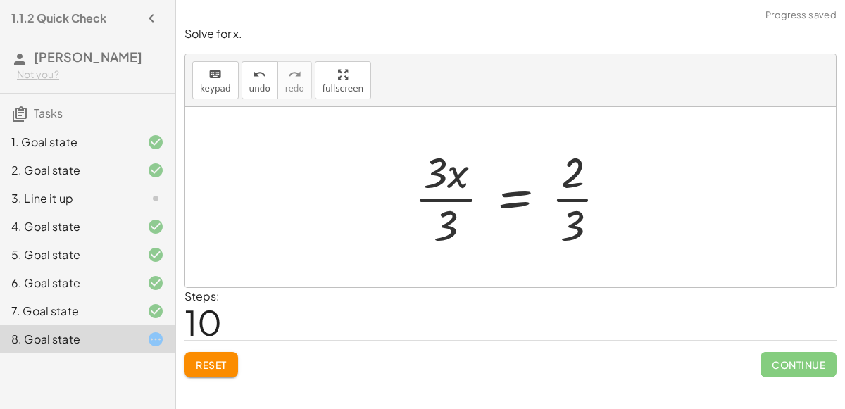
click at [465, 191] on div at bounding box center [516, 197] width 218 height 108
click at [447, 198] on div at bounding box center [516, 197] width 218 height 108
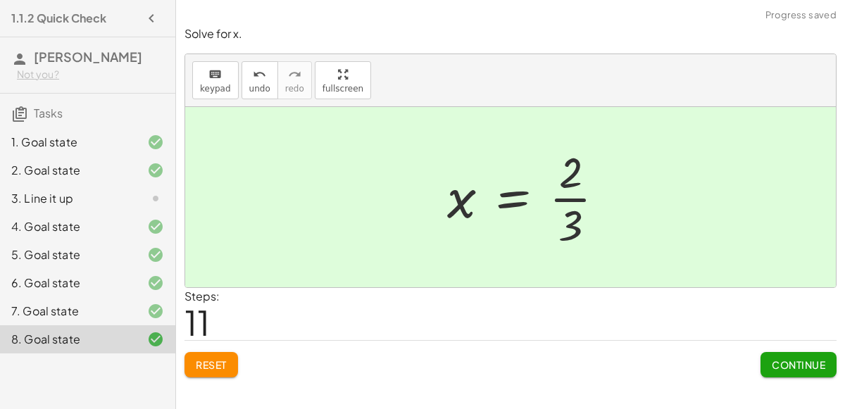
click at [594, 200] on div at bounding box center [531, 197] width 183 height 108
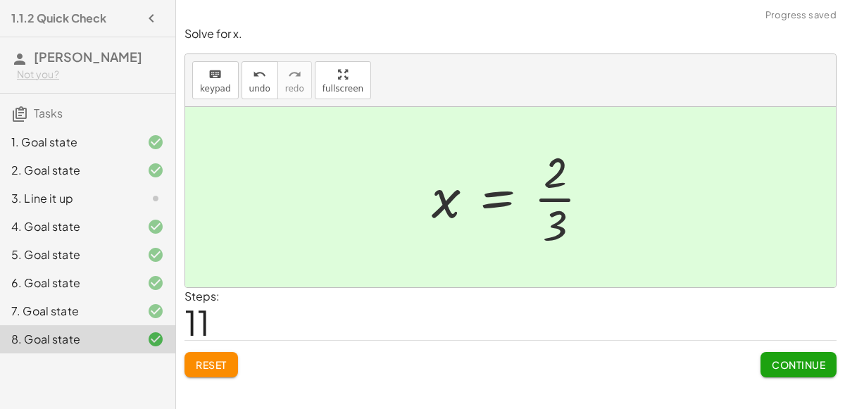
click at [802, 358] on span "Continue" at bounding box center [798, 364] width 53 height 13
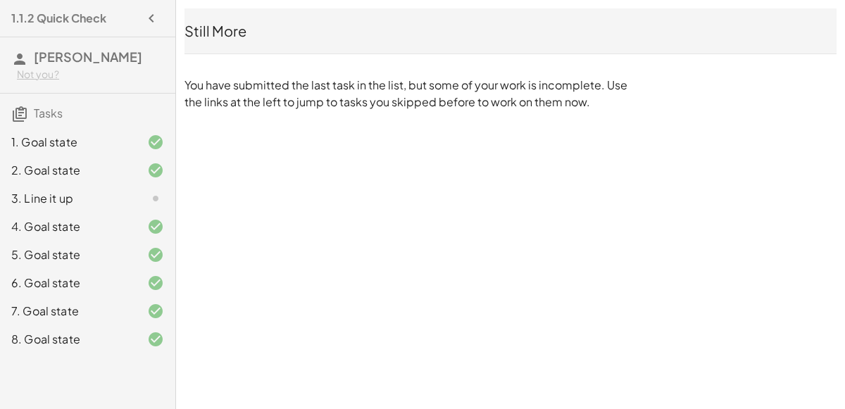
click at [32, 24] on h4 "1.1.2 Quick Check" at bounding box center [58, 18] width 95 height 17
